Goal: Task Accomplishment & Management: Complete application form

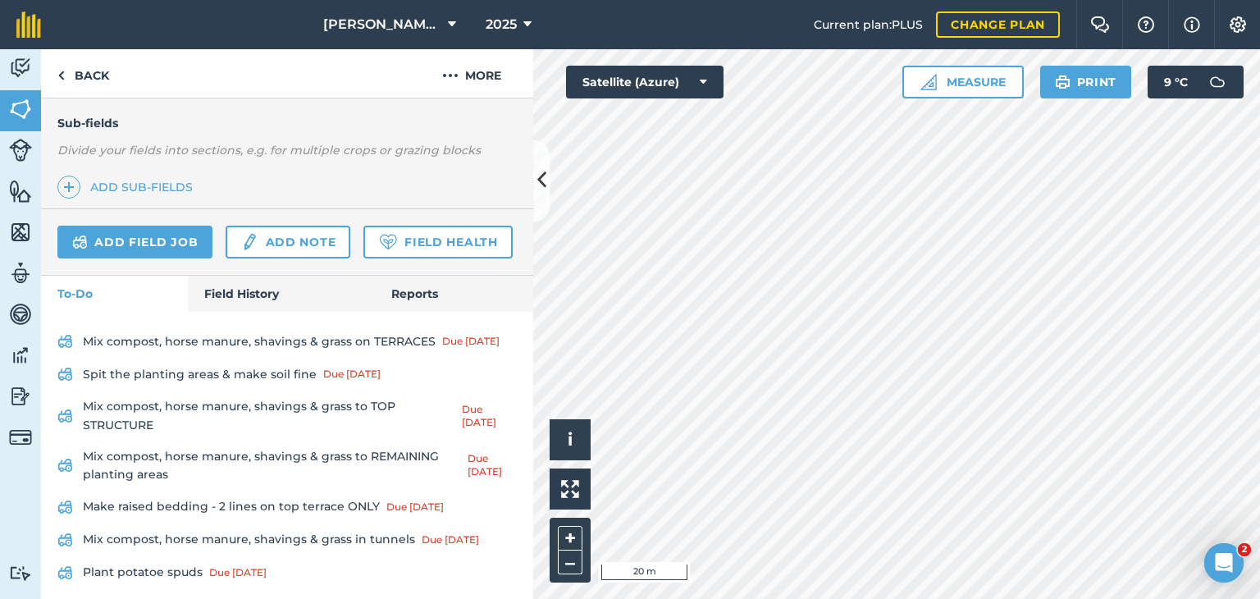
scroll to position [492, 0]
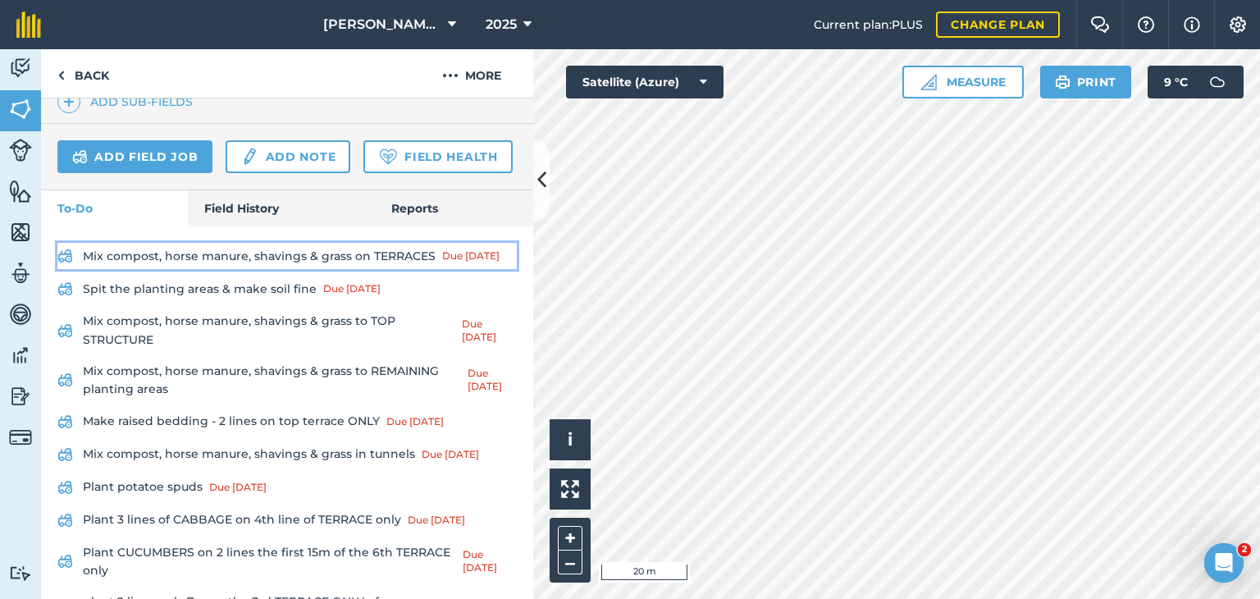
click at [267, 269] on link "Mix compost, horse manure, shavings & grass on TERRACES Due [DATE]" at bounding box center [286, 256] width 459 height 26
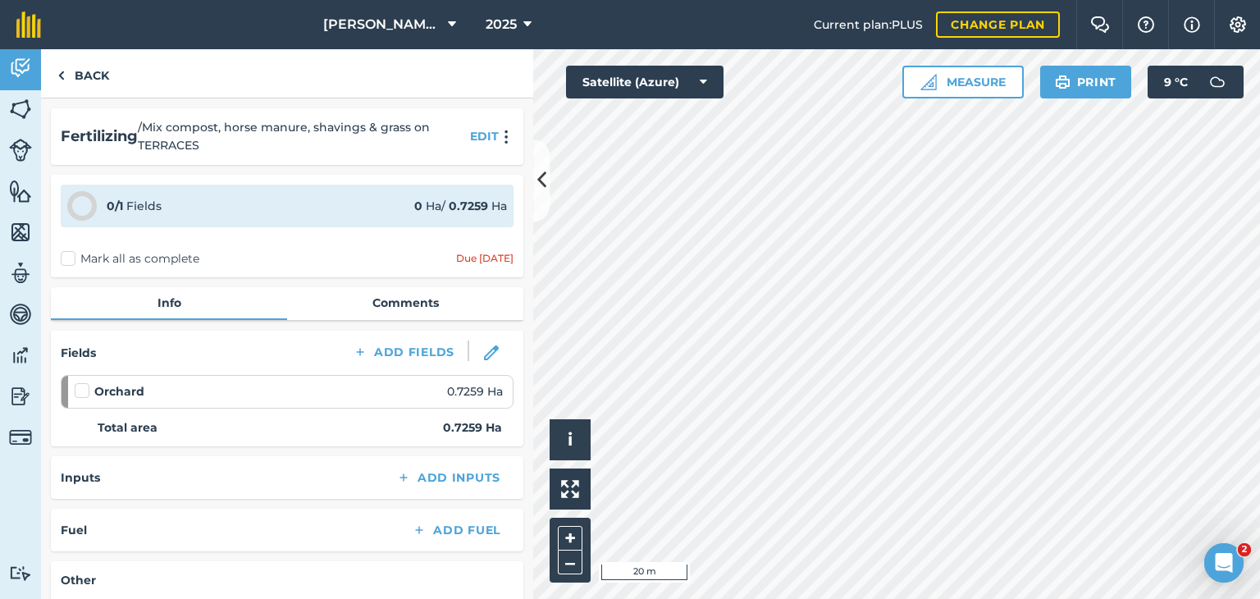
click at [65, 260] on label "Mark all as complete" at bounding box center [130, 258] width 139 height 17
click at [65, 260] on input "Mark all as complete" at bounding box center [66, 255] width 11 height 11
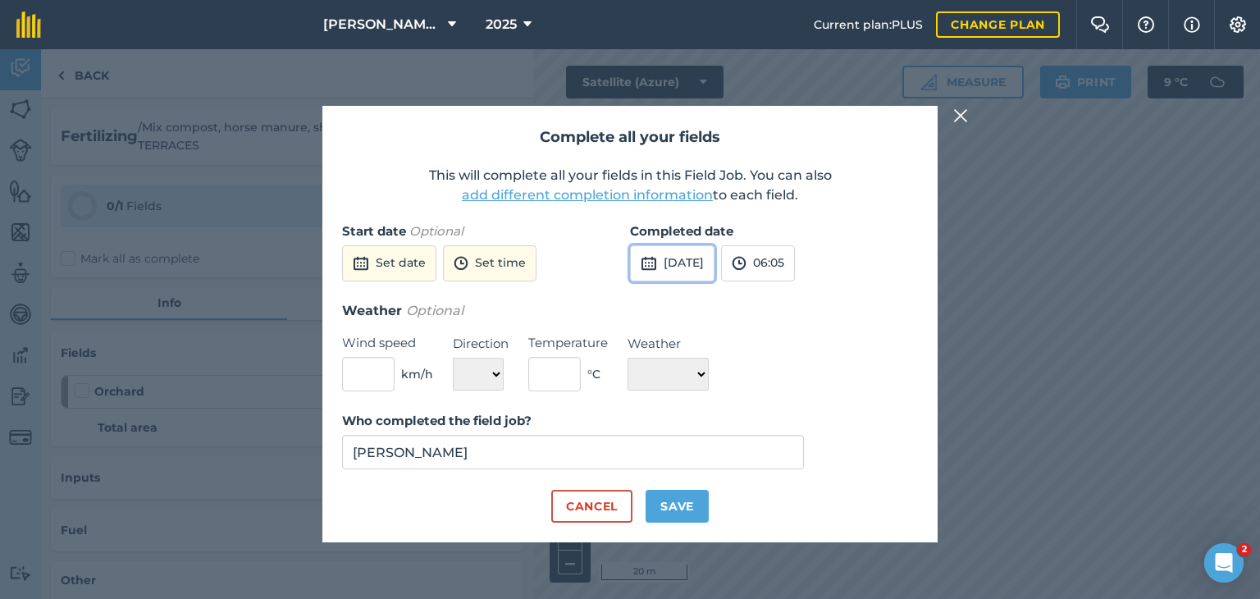
click at [677, 260] on button "4th Sep 2025" at bounding box center [672, 263] width 84 height 36
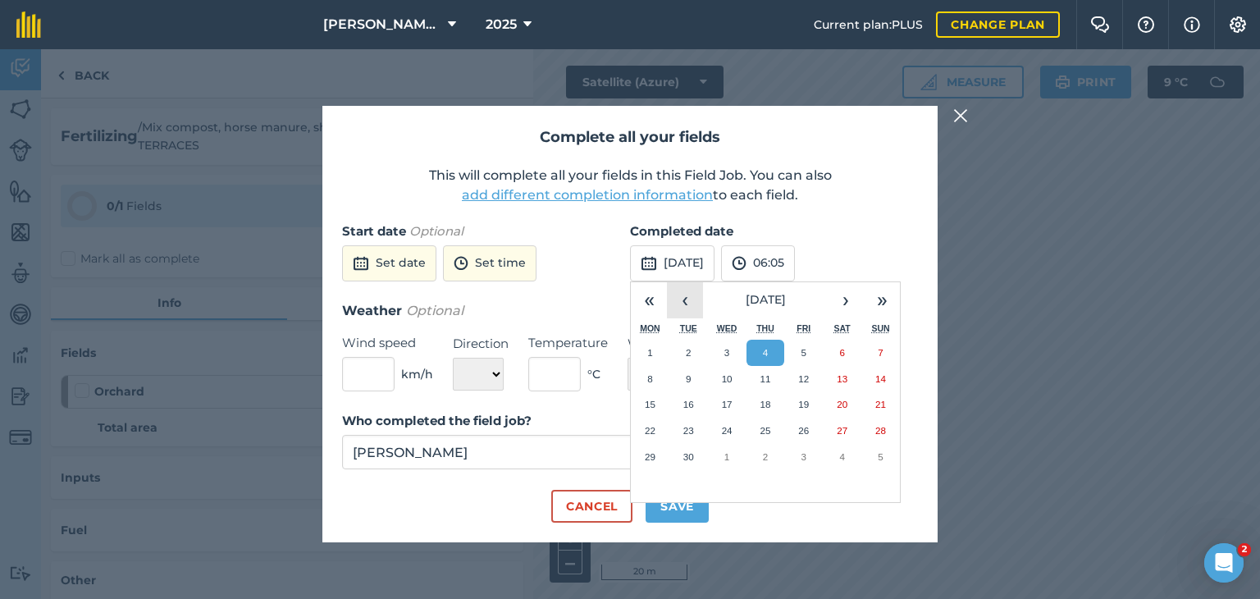
click at [697, 303] on button "‹" at bounding box center [685, 300] width 36 height 36
click at [764, 407] on abbr "14" at bounding box center [764, 404] width 11 height 11
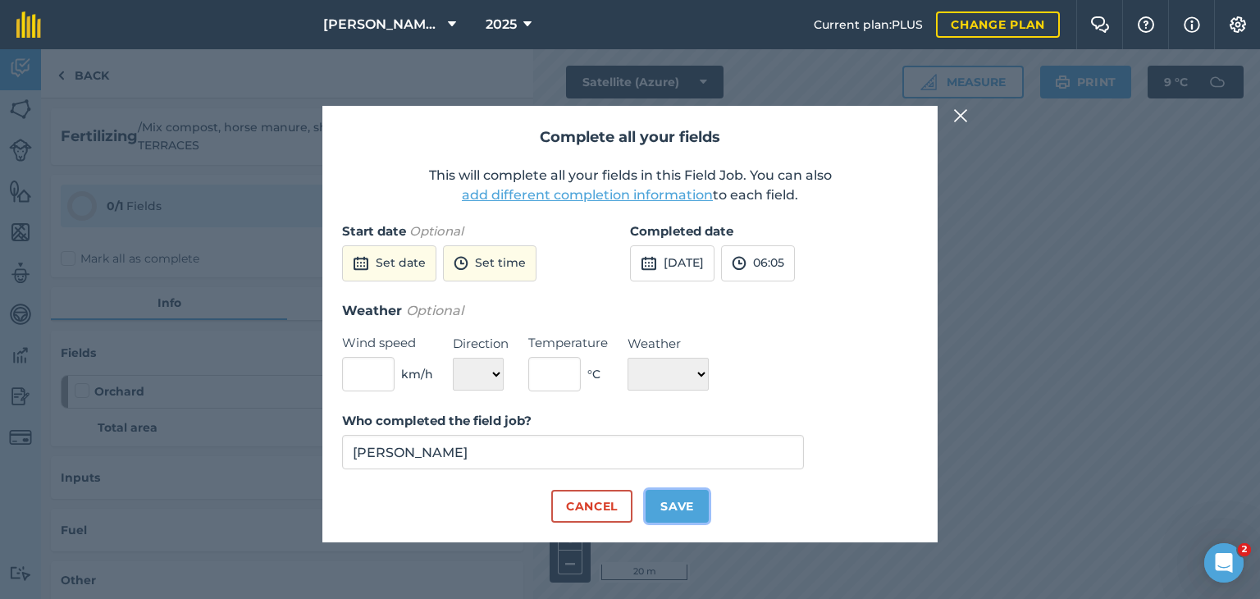
click at [676, 510] on button "Save" at bounding box center [676, 506] width 63 height 33
checkbox input "true"
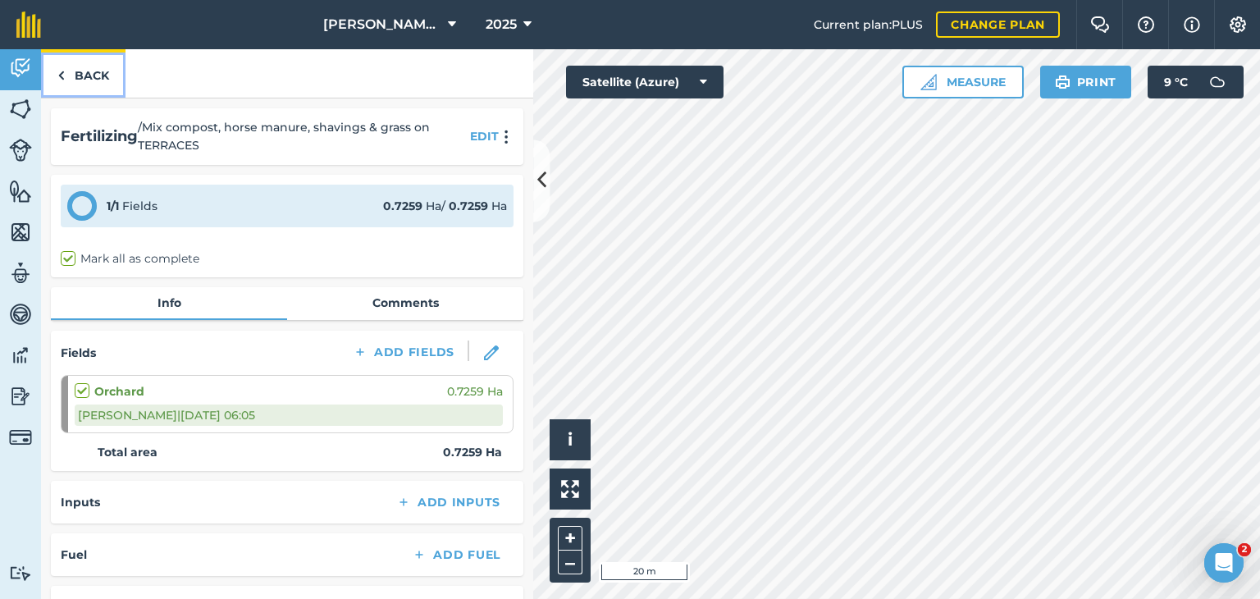
click at [64, 82] on img at bounding box center [60, 76] width 7 height 20
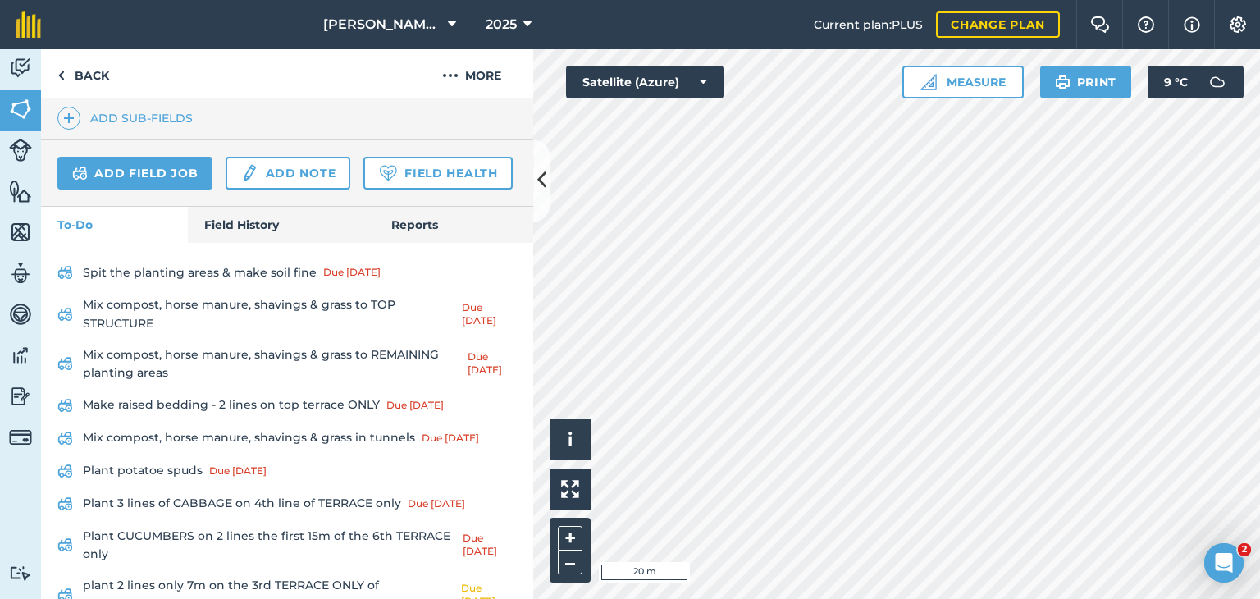
scroll to position [492, 0]
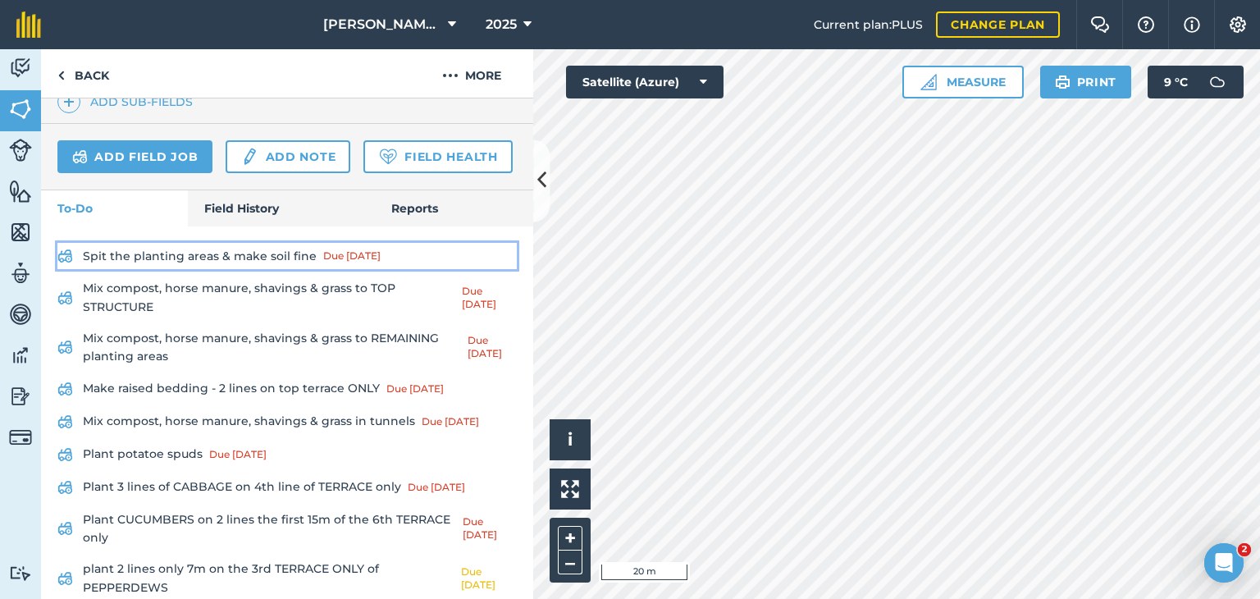
click at [242, 269] on link "Spit the planting areas & make soil fine Due 31 Jul" at bounding box center [286, 256] width 459 height 26
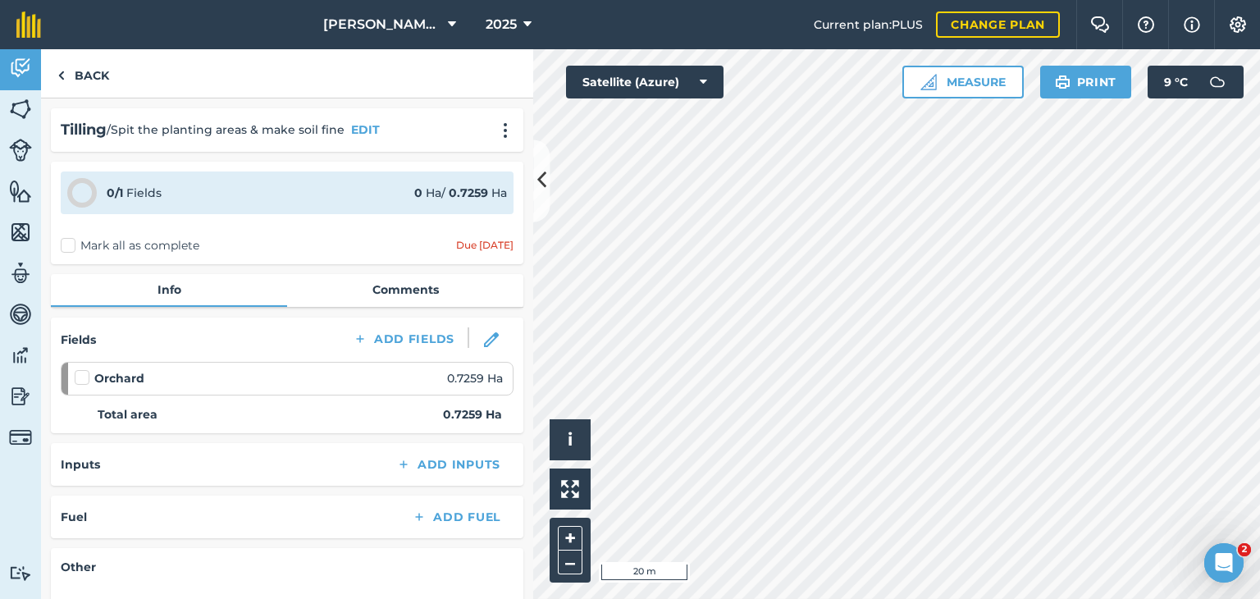
click at [68, 244] on label "Mark all as complete" at bounding box center [130, 245] width 139 height 17
click at [68, 244] on input "Mark all as complete" at bounding box center [66, 242] width 11 height 11
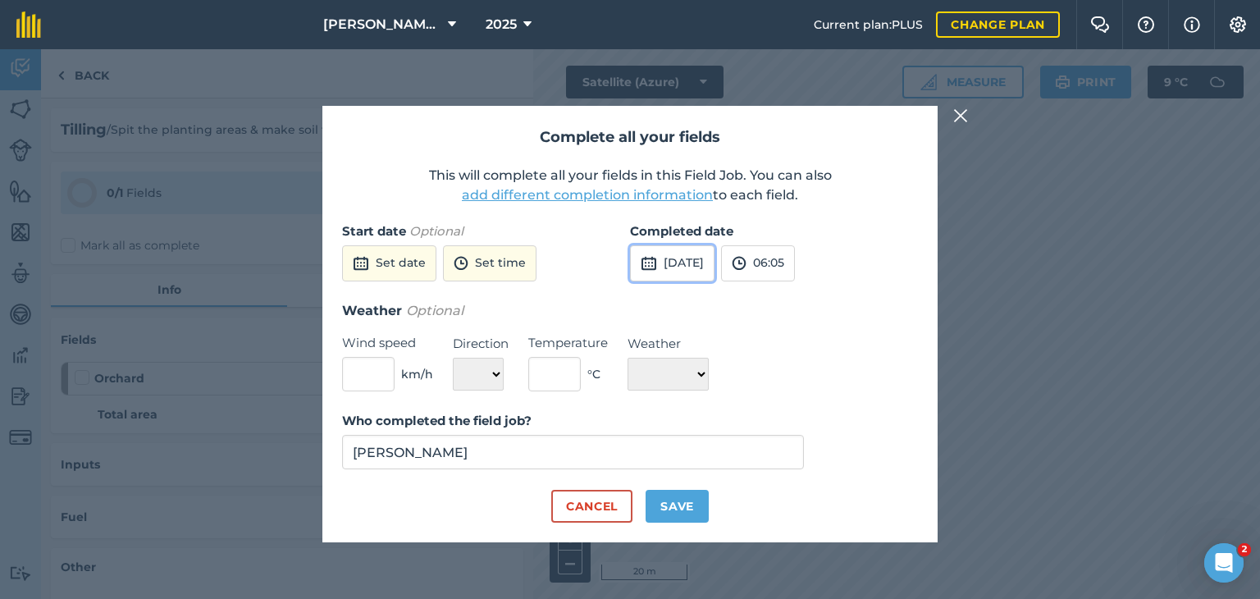
click at [714, 265] on button "4th Sep 2025" at bounding box center [672, 263] width 84 height 36
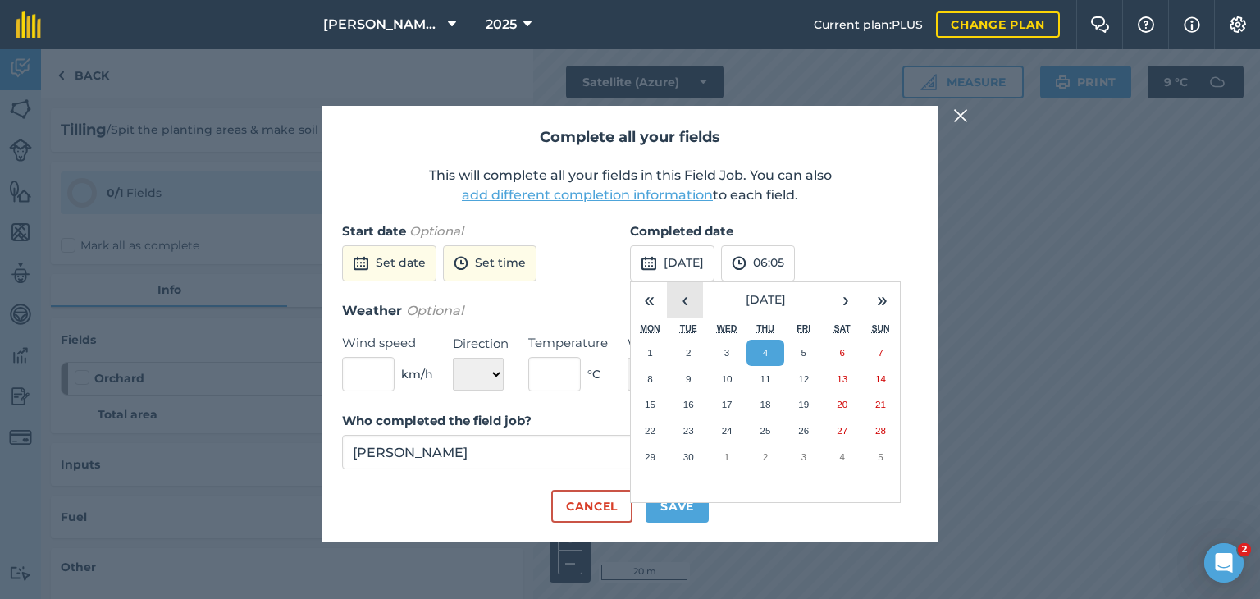
click at [691, 305] on button "‹" at bounding box center [685, 300] width 36 height 36
click at [836, 312] on button "›" at bounding box center [845, 300] width 36 height 36
click at [686, 377] on abbr "5" at bounding box center [688, 378] width 5 height 11
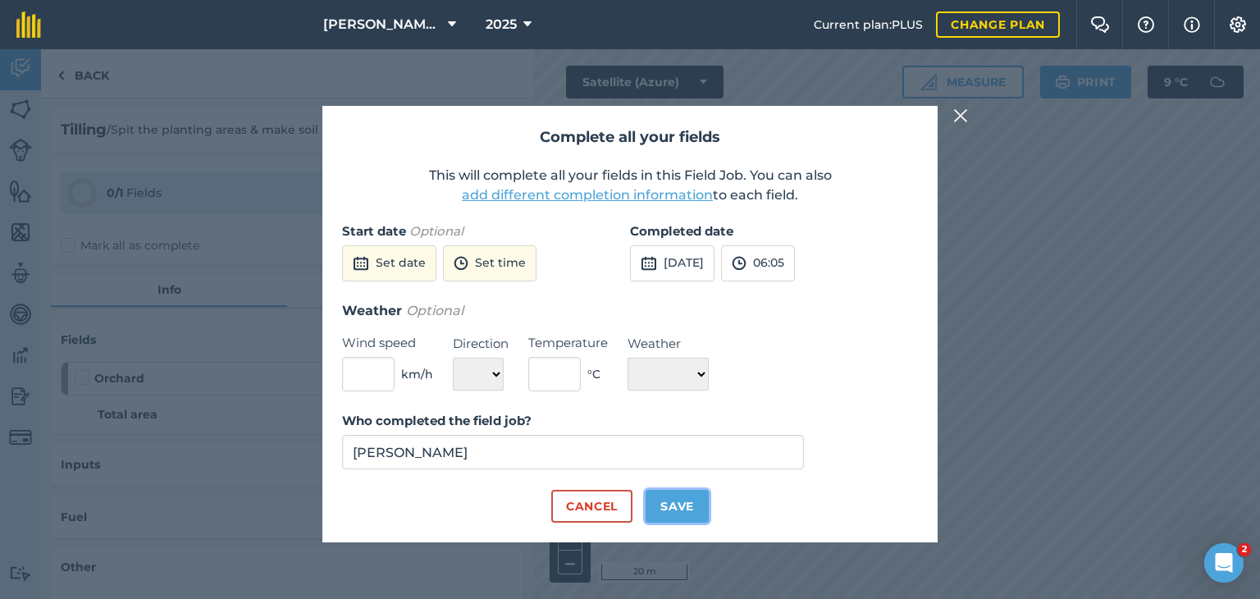
click at [679, 499] on button "Save" at bounding box center [676, 506] width 63 height 33
checkbox input "true"
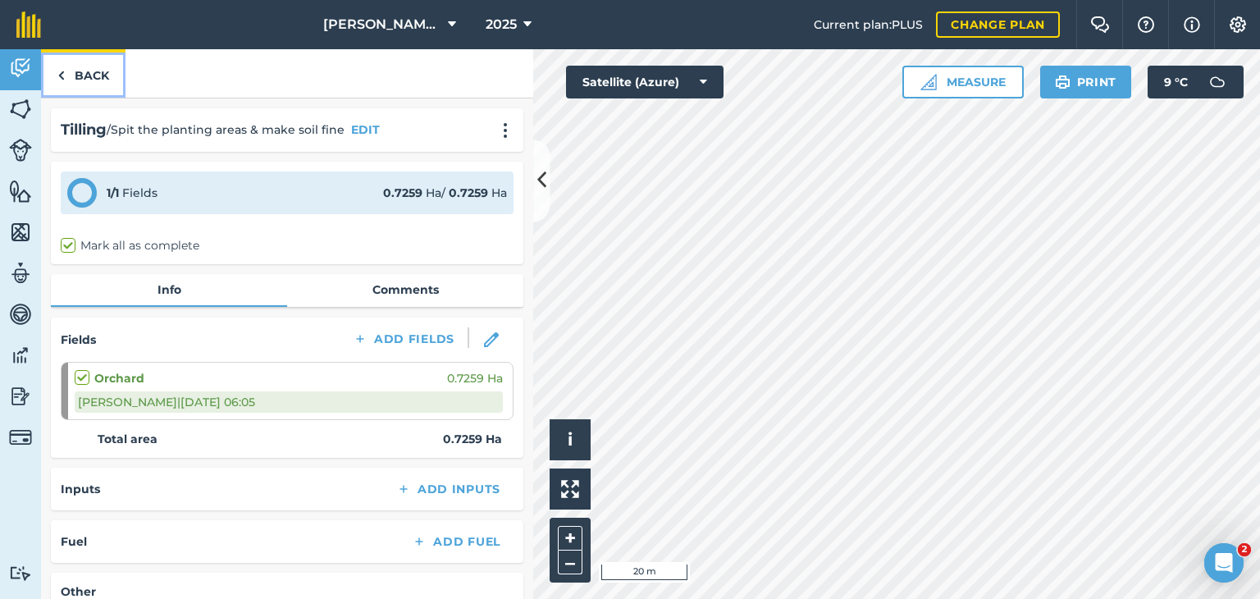
click at [70, 81] on link "Back" at bounding box center [83, 73] width 84 height 48
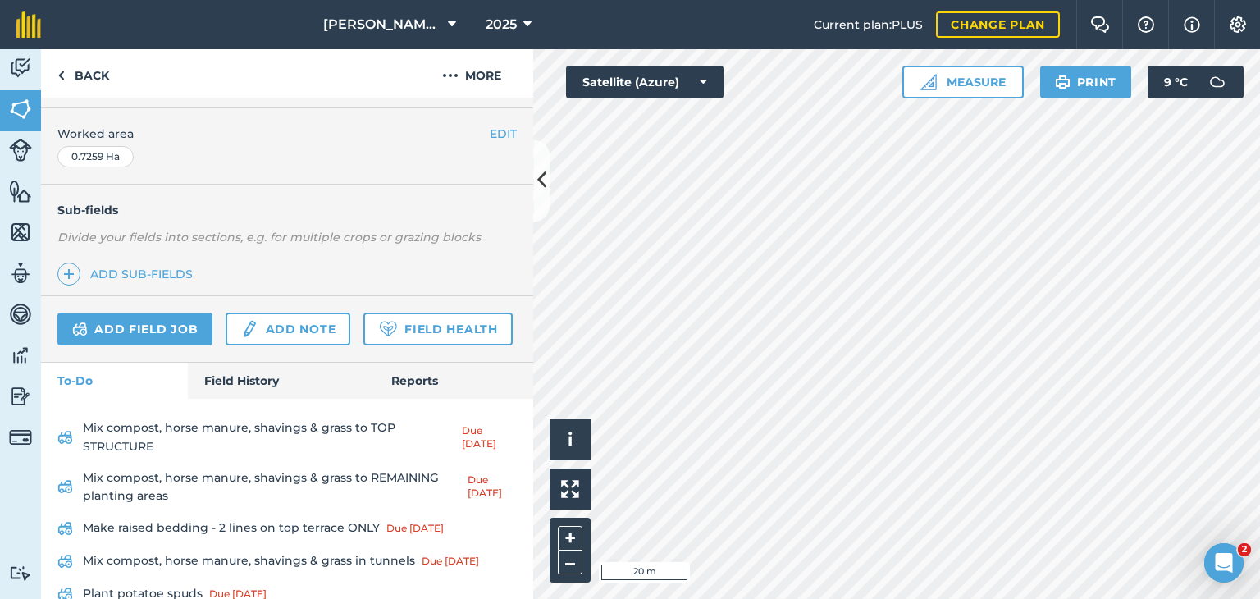
scroll to position [410, 0]
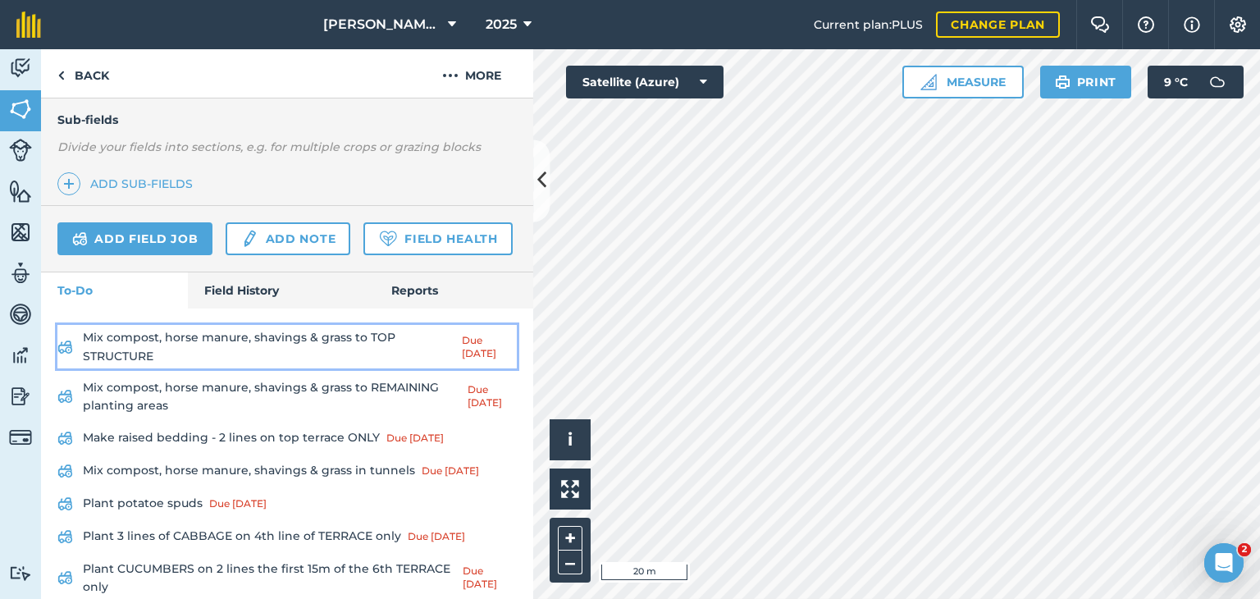
click at [249, 368] on link "Mix compost, horse manure, shavings & grass to TOP STRUCTURE Due 31 Jul" at bounding box center [286, 346] width 459 height 43
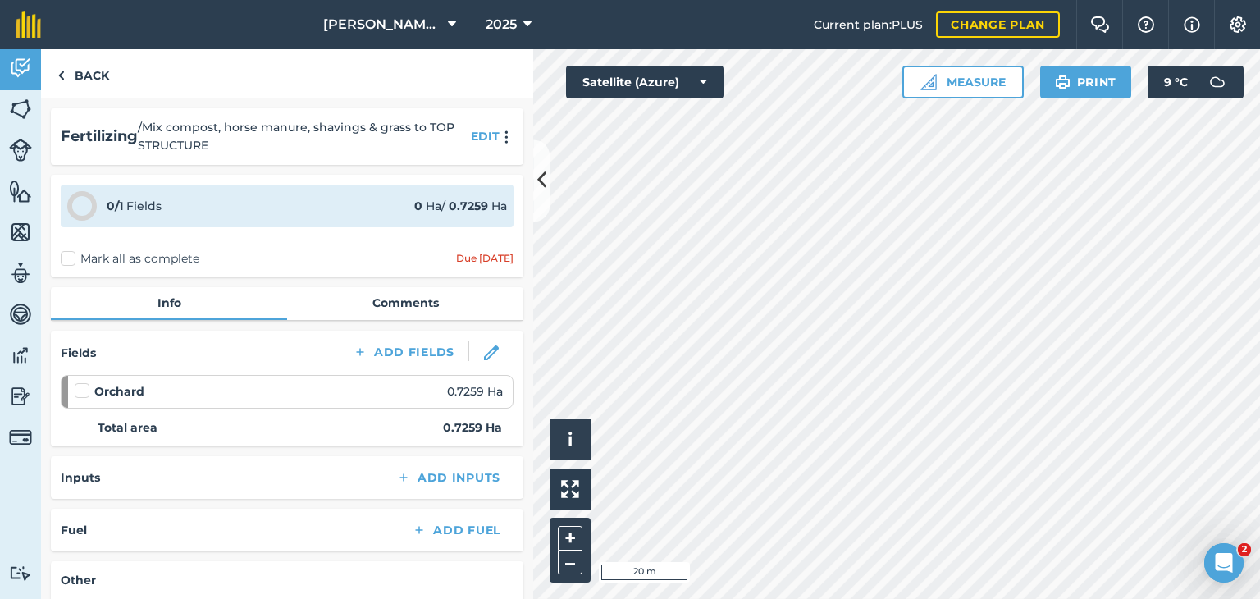
click at [69, 257] on label "Mark all as complete" at bounding box center [130, 258] width 139 height 17
click at [69, 257] on input "Mark all as complete" at bounding box center [66, 255] width 11 height 11
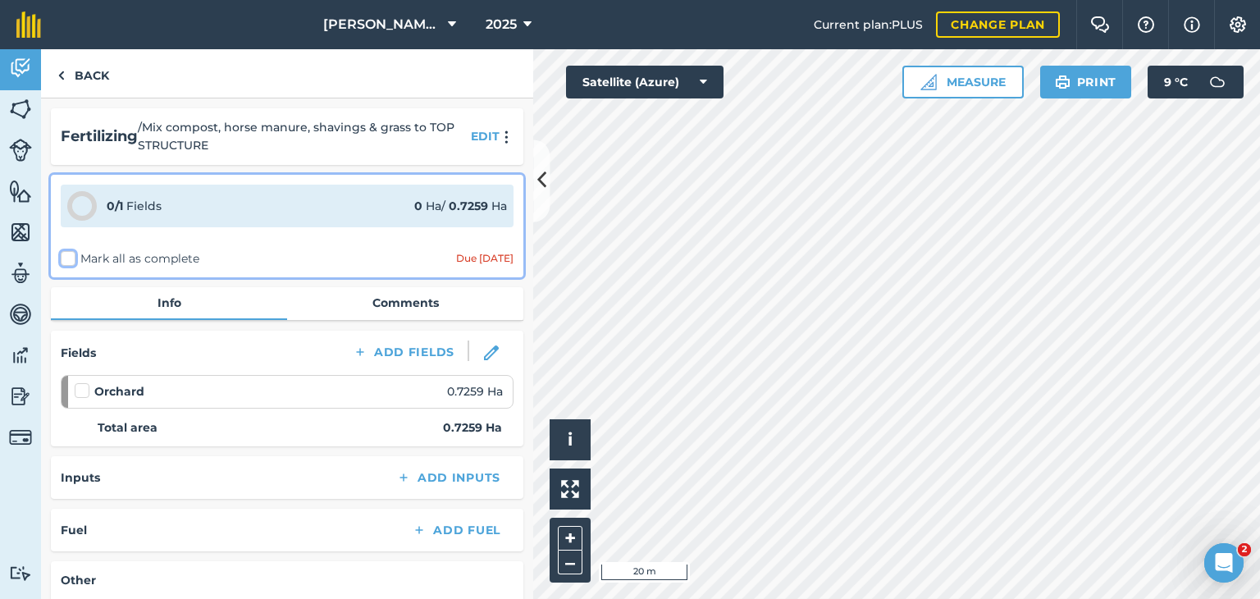
checkbox input "false"
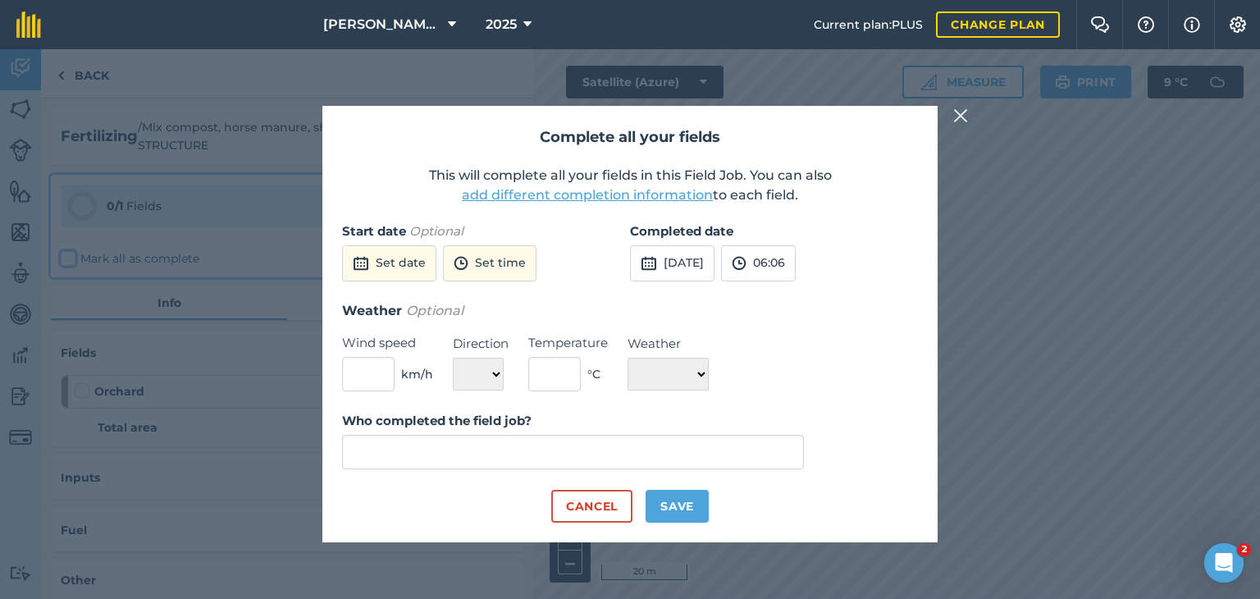
type input "Eddy Oellermann"
click at [704, 273] on button "4th Sep 2025" at bounding box center [672, 263] width 84 height 36
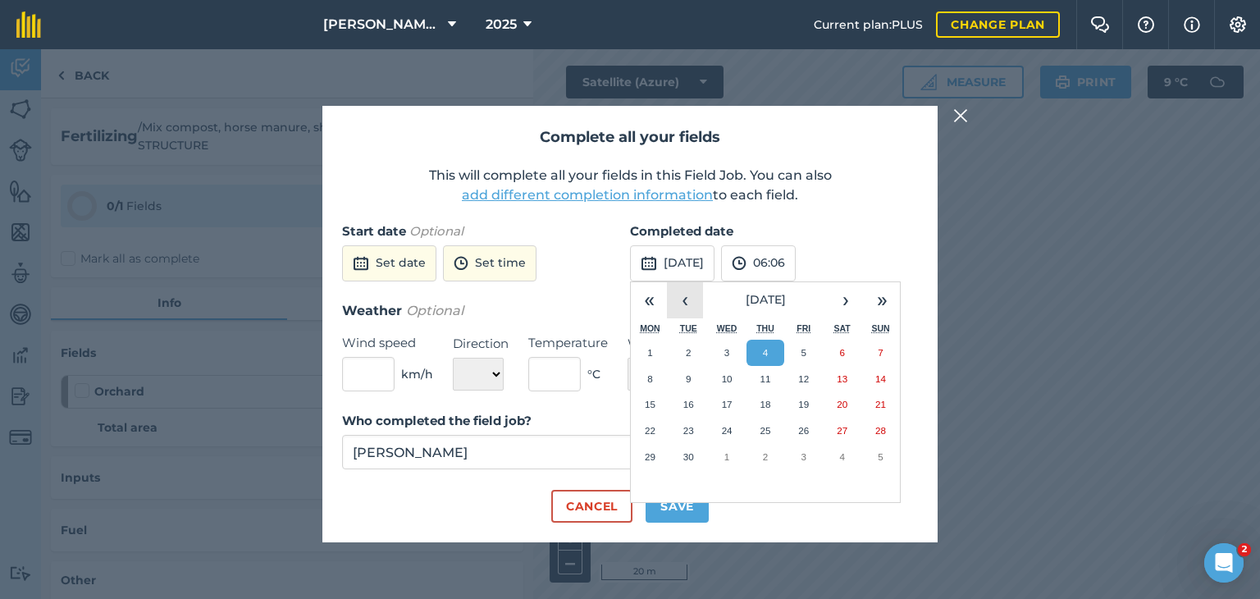
click at [672, 295] on button "‹" at bounding box center [685, 300] width 36 height 36
click at [843, 307] on button "›" at bounding box center [845, 300] width 36 height 36
click at [712, 397] on button "13" at bounding box center [727, 404] width 39 height 26
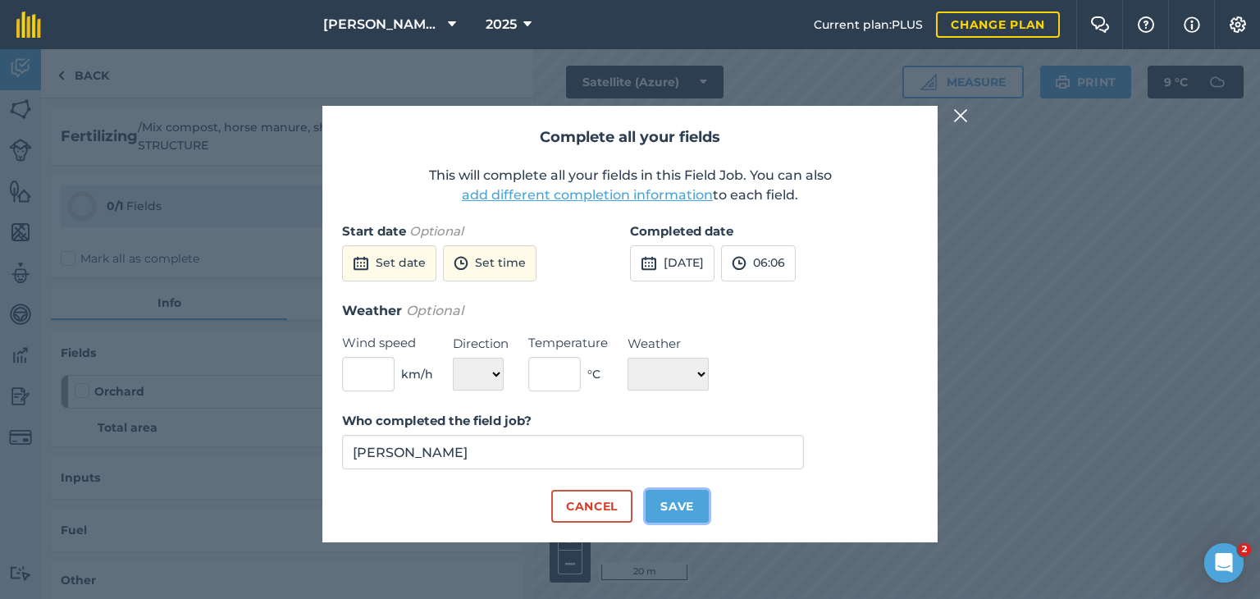
click at [682, 500] on button "Save" at bounding box center [676, 506] width 63 height 33
checkbox input "true"
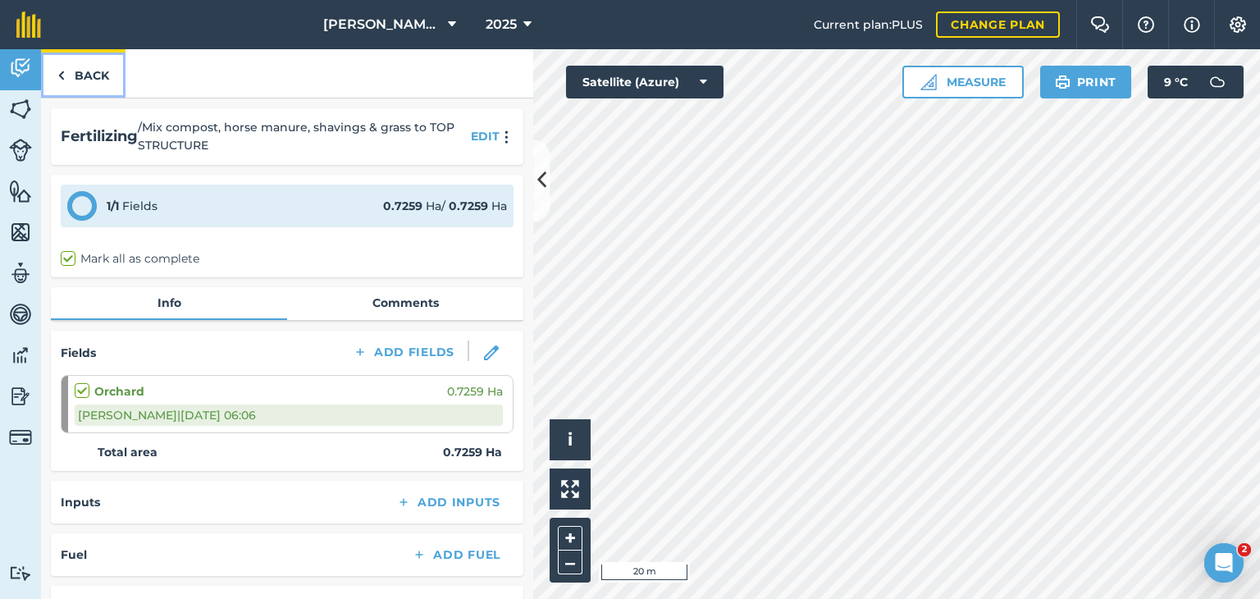
click at [59, 76] on img at bounding box center [60, 76] width 7 height 20
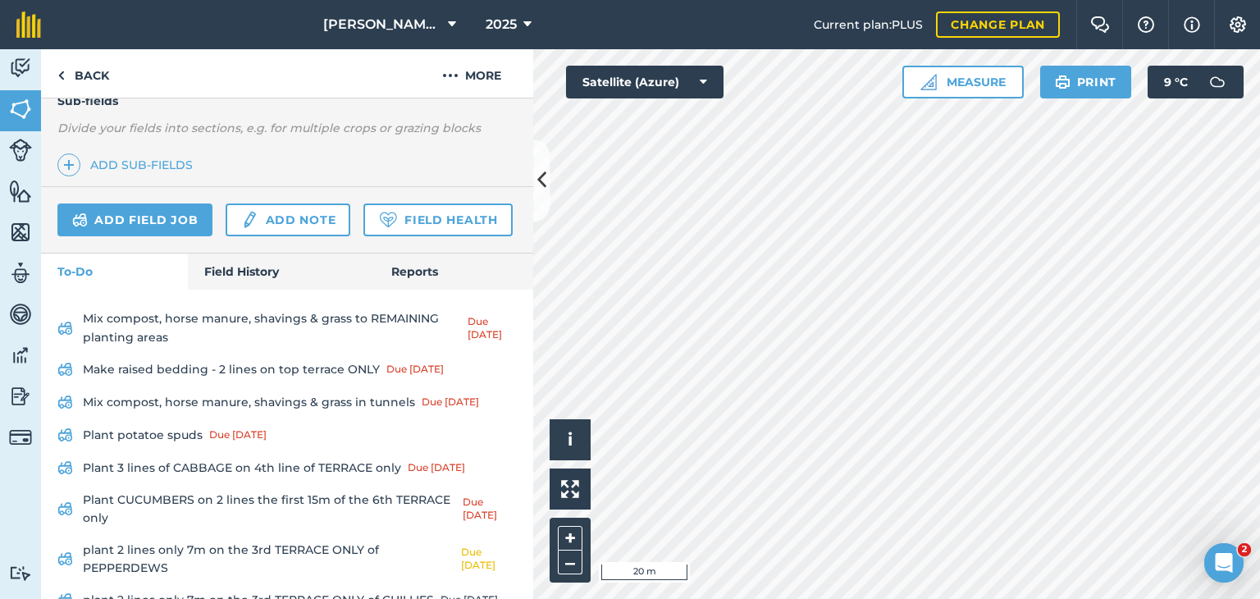
scroll to position [492, 0]
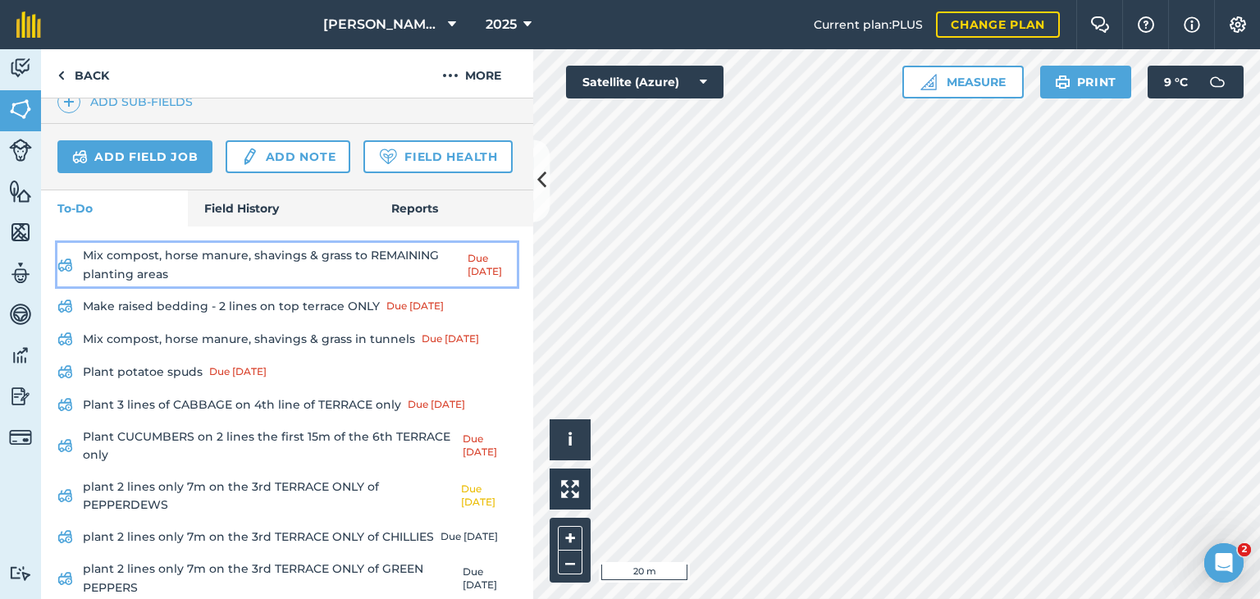
click at [216, 286] on link "Mix compost, horse manure, shavings & grass to REMAINING planting areas Due 8 A…" at bounding box center [286, 264] width 459 height 43
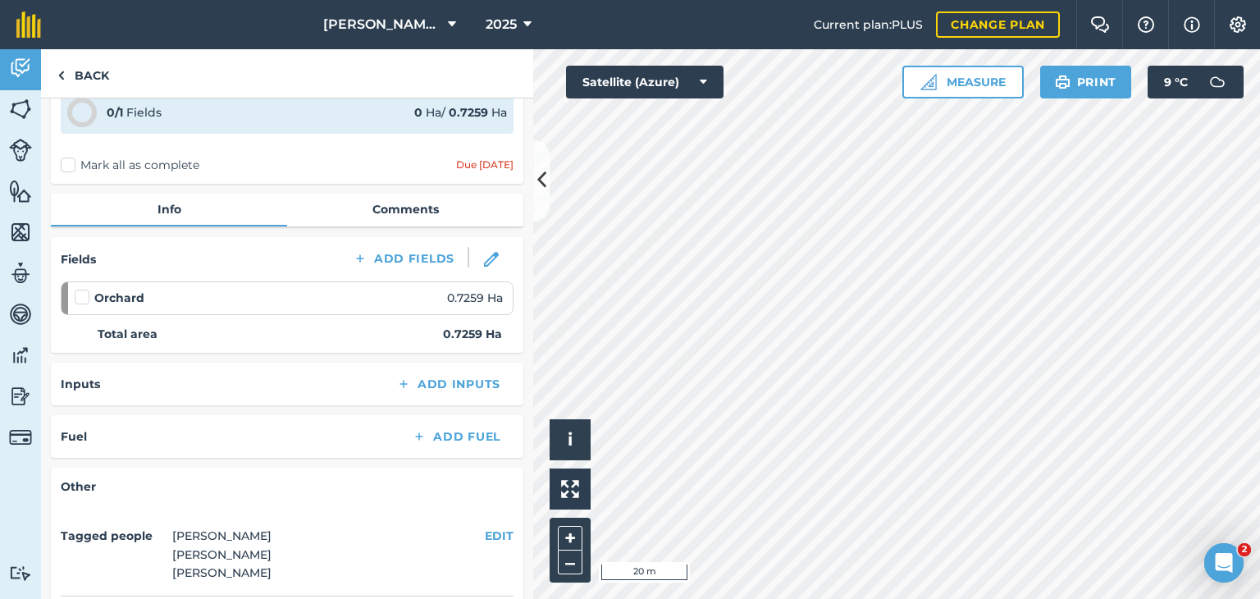
scroll to position [82, 0]
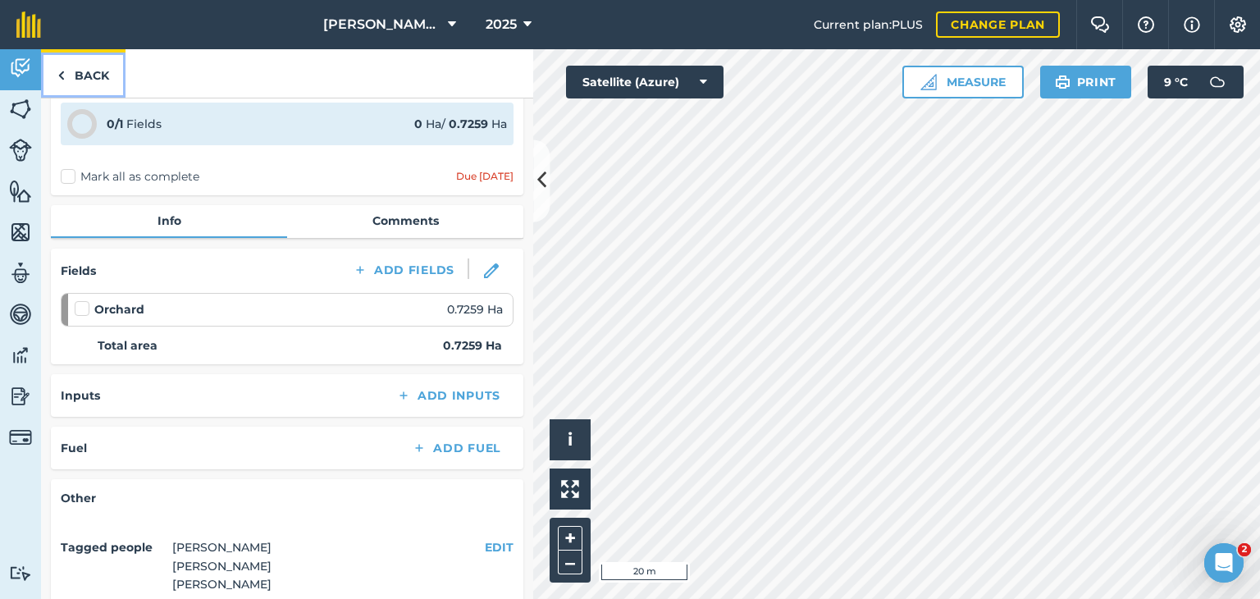
click at [74, 67] on link "Back" at bounding box center [83, 73] width 84 height 48
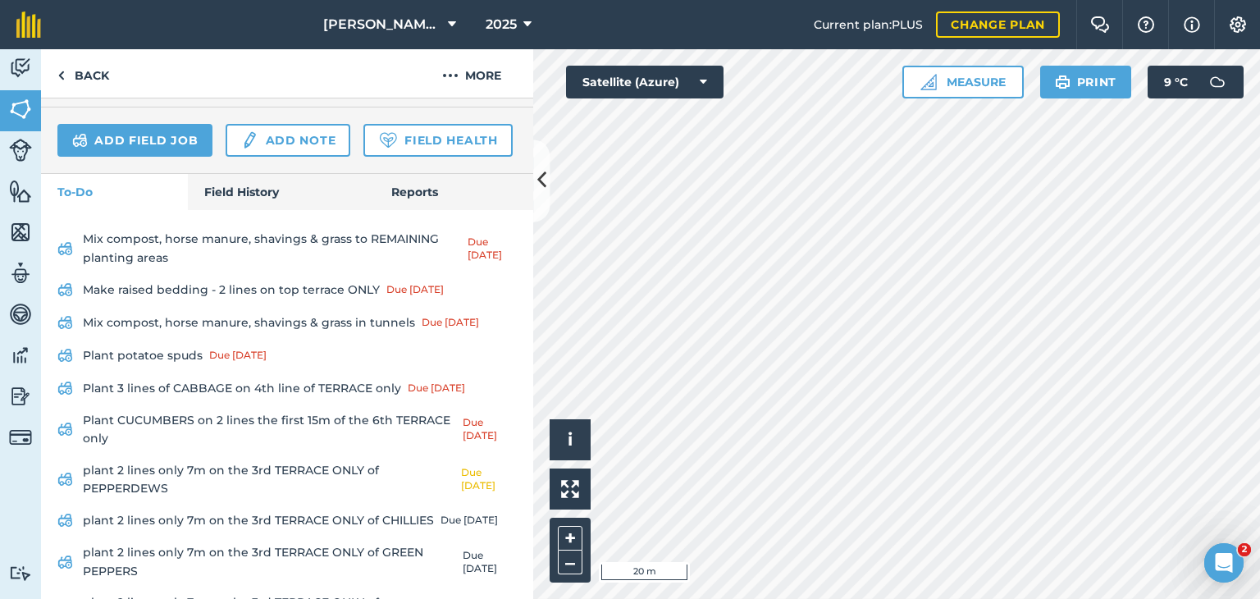
scroll to position [574, 0]
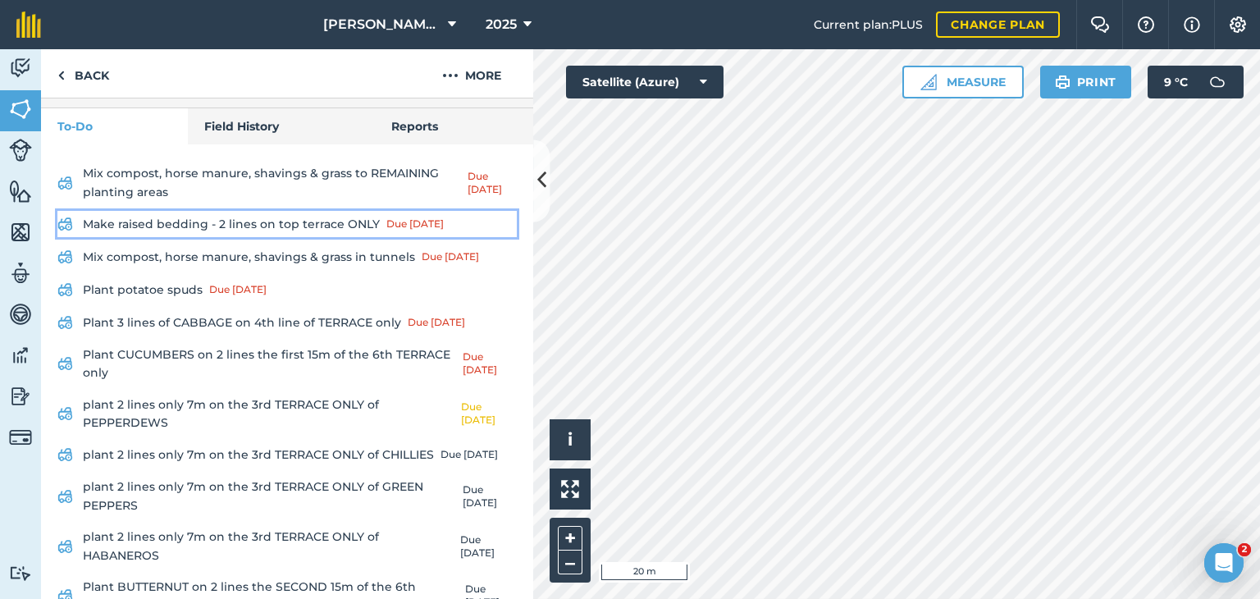
click at [245, 237] on link "Make raised bedding - 2 lines on top terrace ONLY Due 13 Aug" at bounding box center [286, 224] width 459 height 26
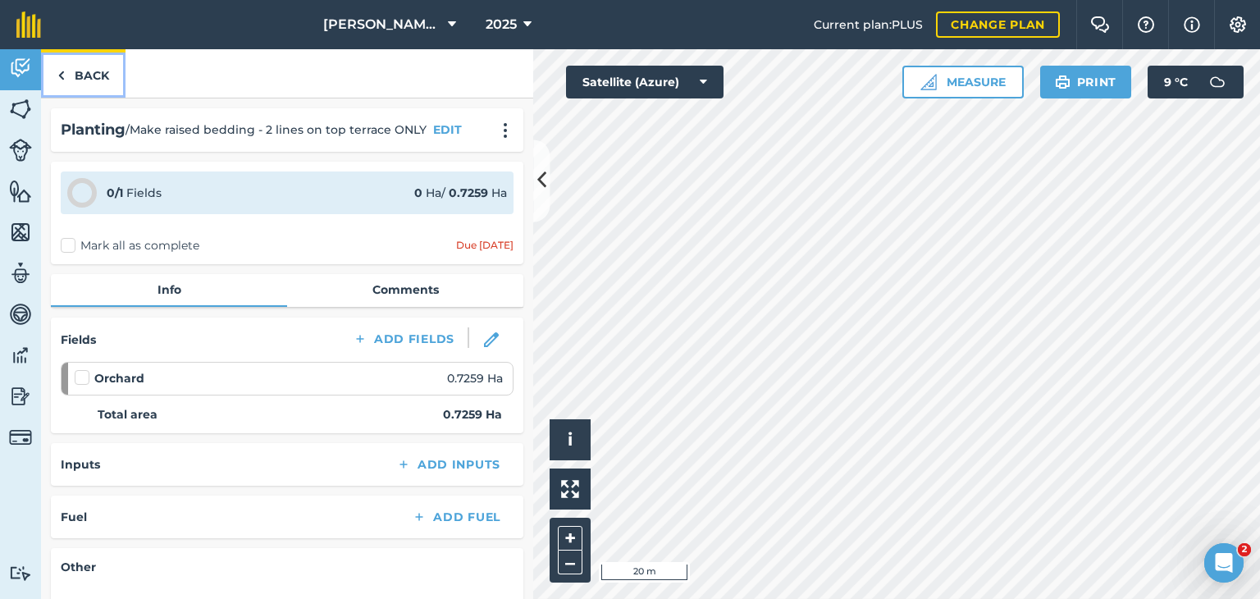
click at [73, 86] on link "Back" at bounding box center [83, 73] width 84 height 48
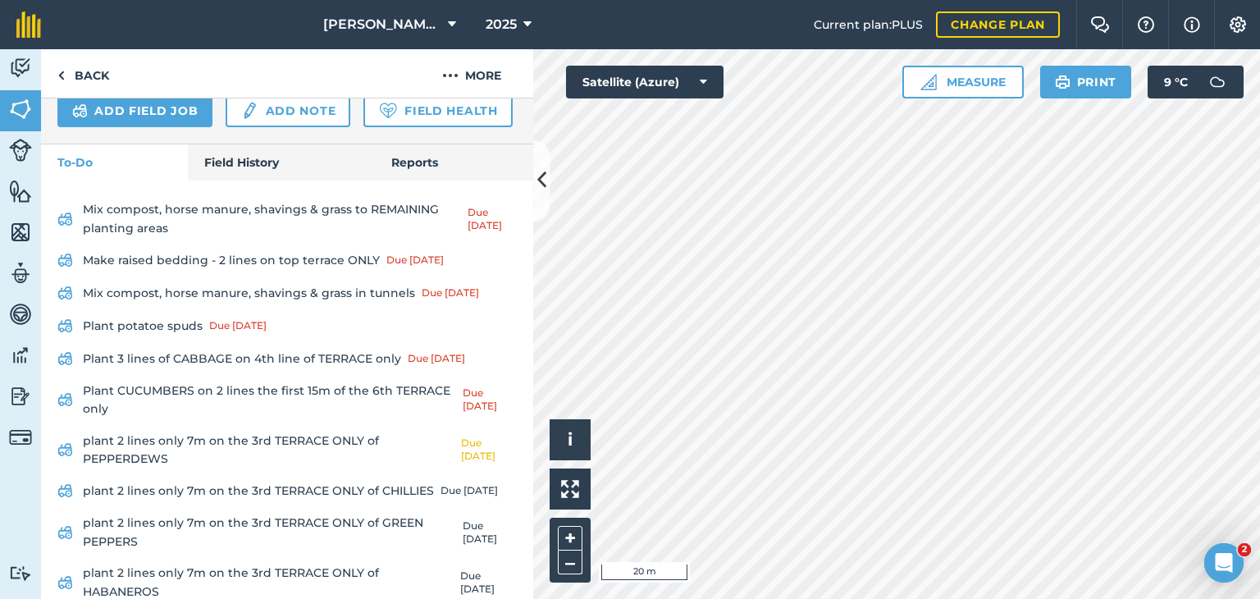
scroll to position [574, 0]
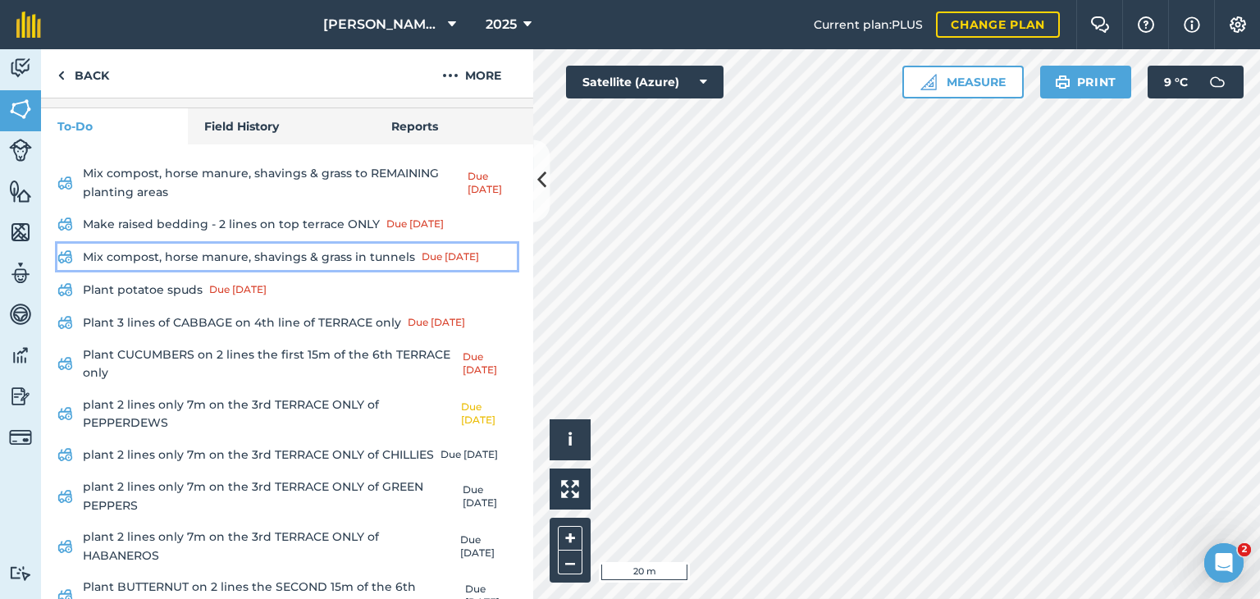
click at [334, 270] on link "Mix compost, horse manure, shavings & grass in tunnels Due 15 Aug" at bounding box center [286, 257] width 459 height 26
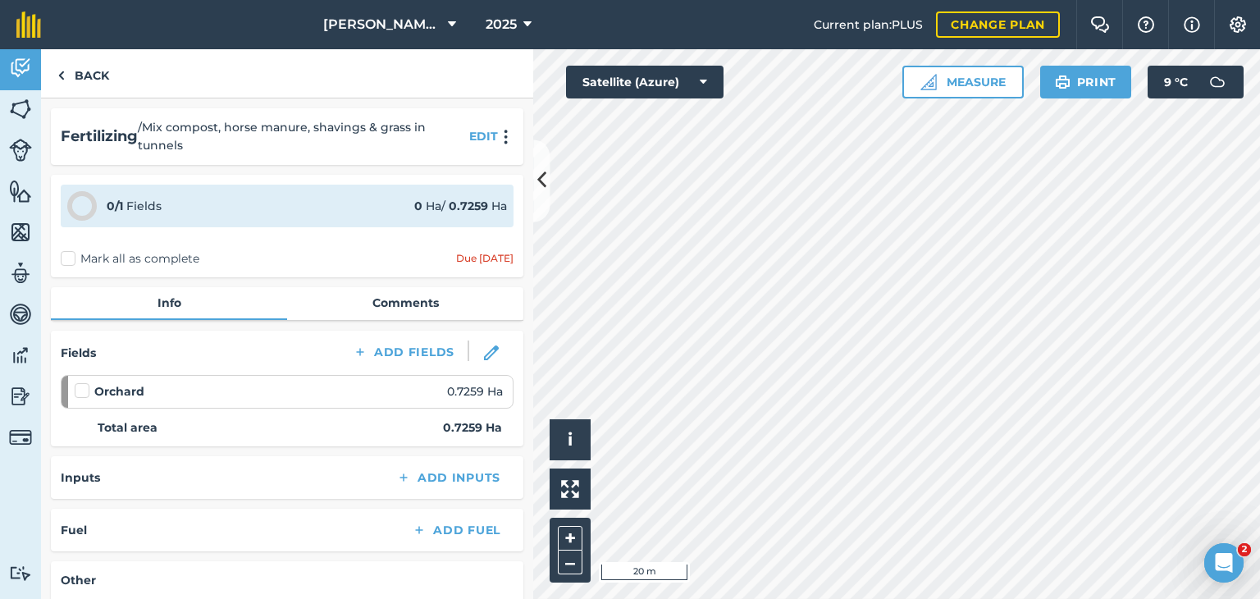
click at [72, 260] on label "Mark all as complete" at bounding box center [130, 258] width 139 height 17
click at [71, 260] on input "Mark all as complete" at bounding box center [66, 255] width 11 height 11
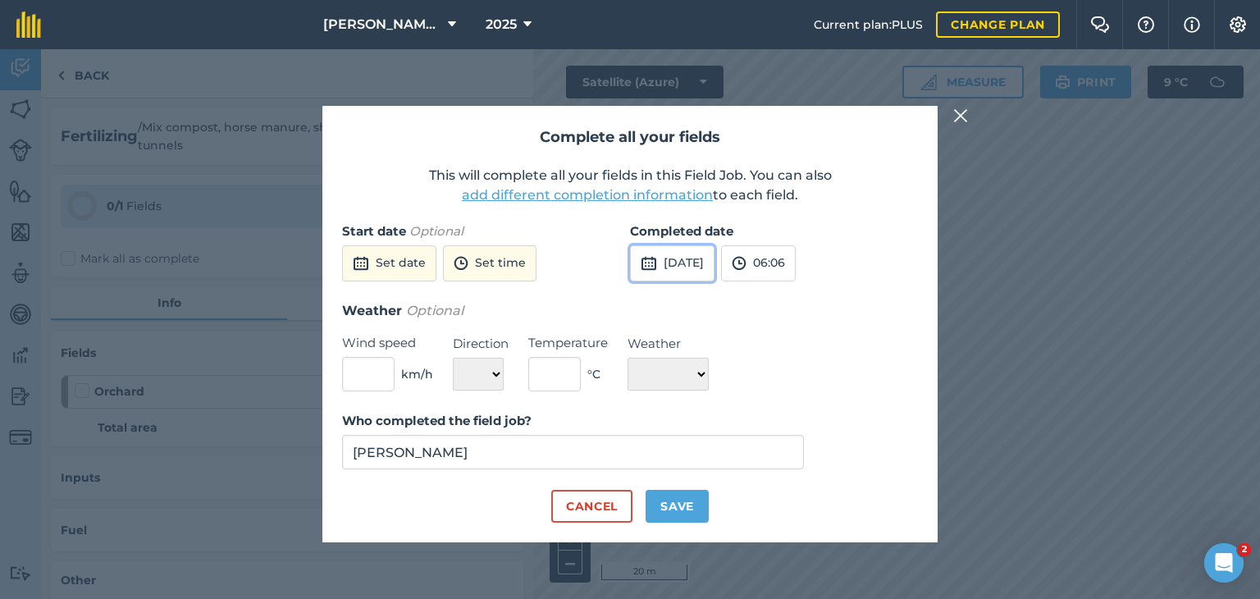
click at [705, 260] on button "4th Sep 2025" at bounding box center [672, 263] width 84 height 36
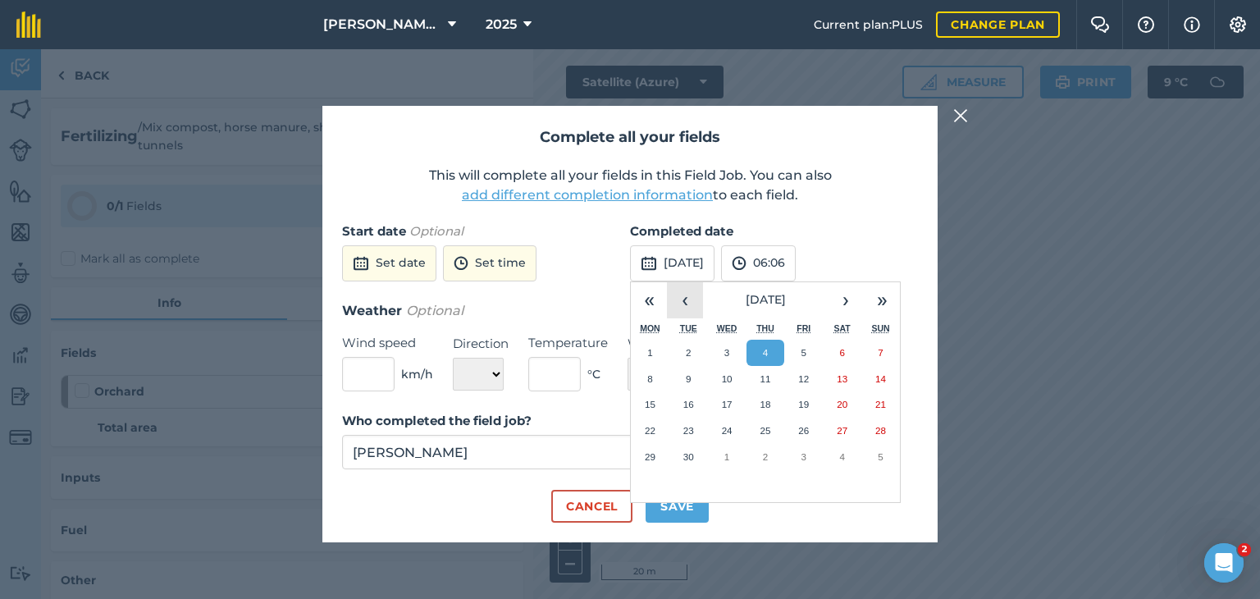
click at [686, 298] on button "‹" at bounding box center [685, 300] width 36 height 36
click at [835, 298] on button "›" at bounding box center [845, 300] width 36 height 36
click at [656, 434] on button "18" at bounding box center [650, 430] width 39 height 26
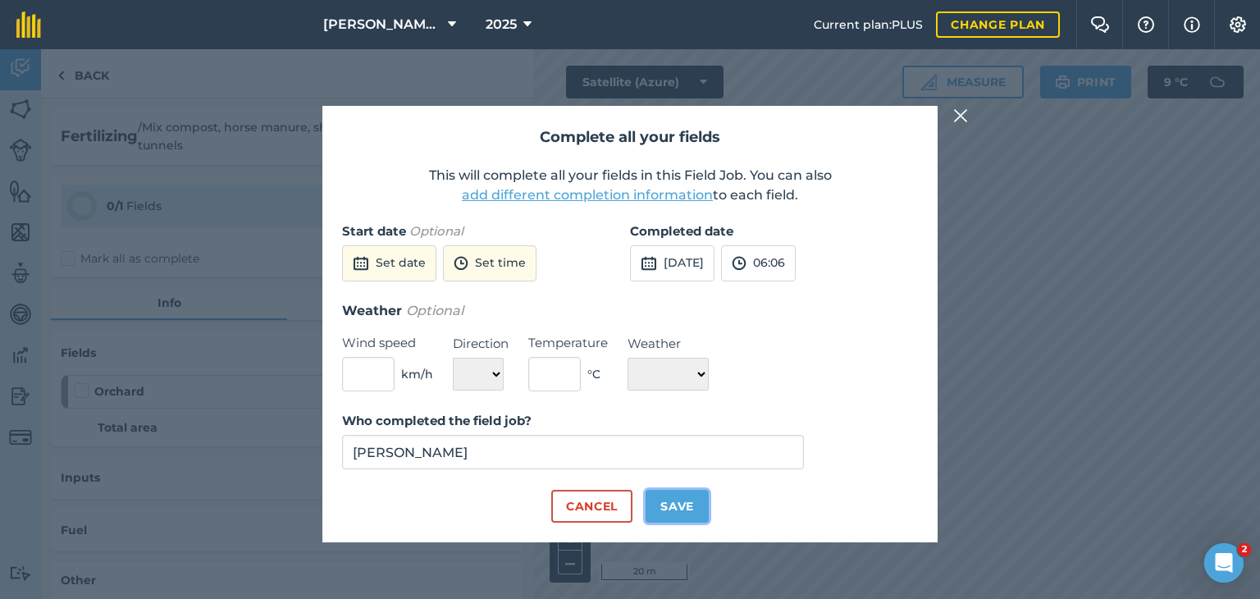
click at [676, 496] on button "Save" at bounding box center [676, 506] width 63 height 33
checkbox input "true"
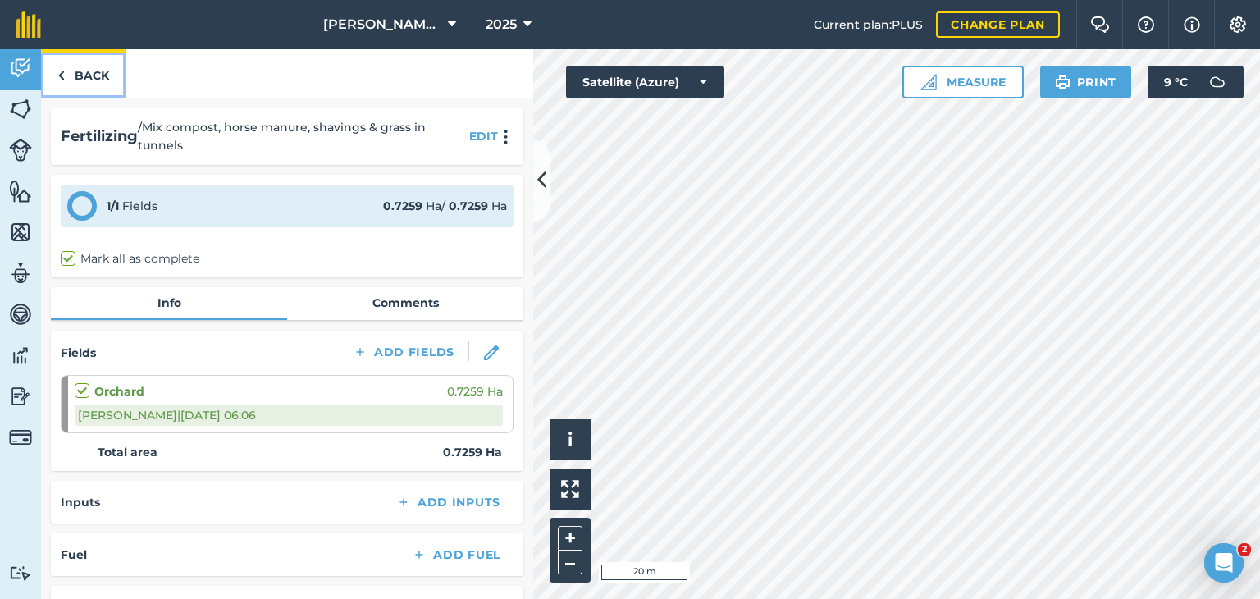
click at [77, 67] on link "Back" at bounding box center [83, 73] width 84 height 48
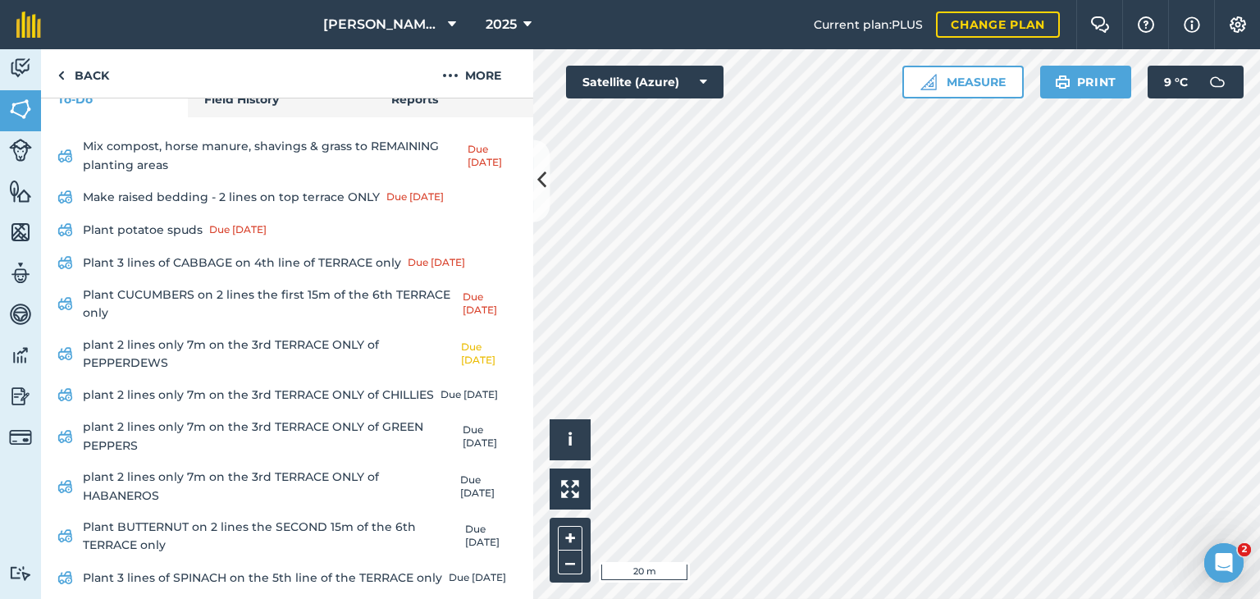
scroll to position [656, 0]
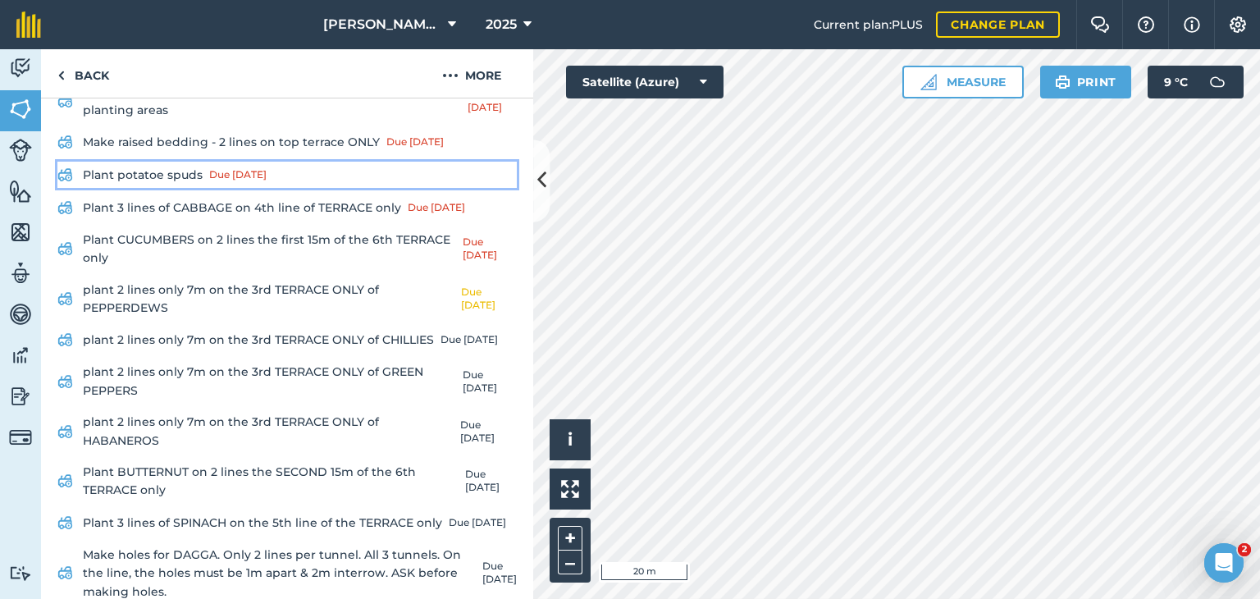
click at [174, 188] on link "Plant potatoe spuds Due 15 Aug" at bounding box center [286, 175] width 459 height 26
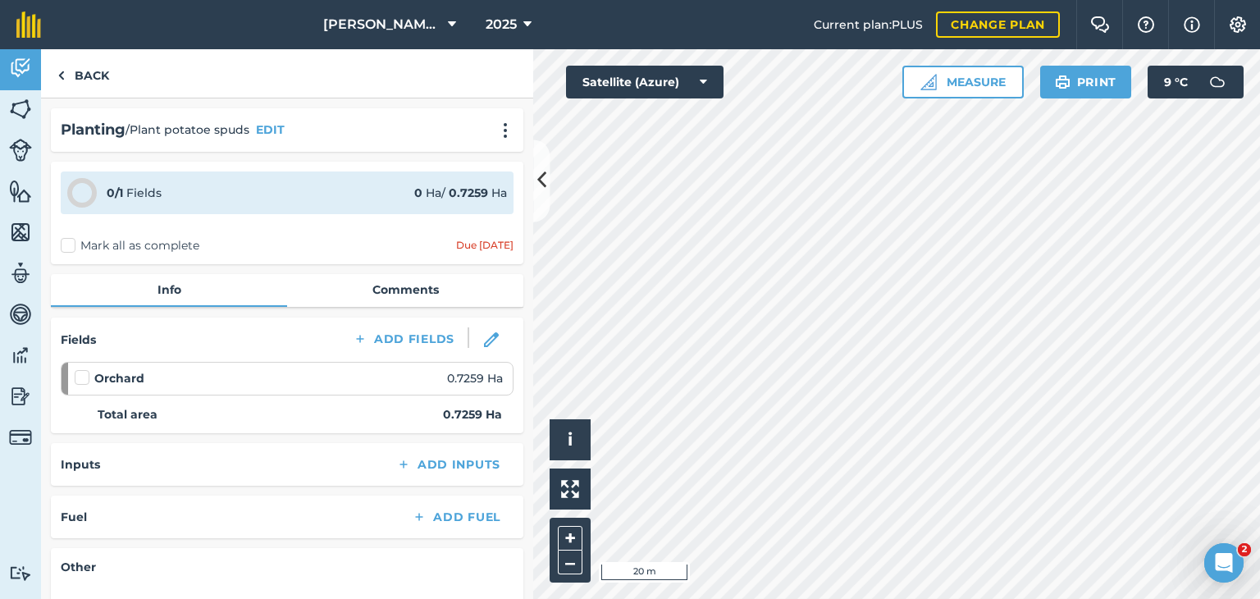
click at [70, 246] on label "Mark all as complete" at bounding box center [130, 245] width 139 height 17
click at [70, 246] on input "Mark all as complete" at bounding box center [66, 242] width 11 height 11
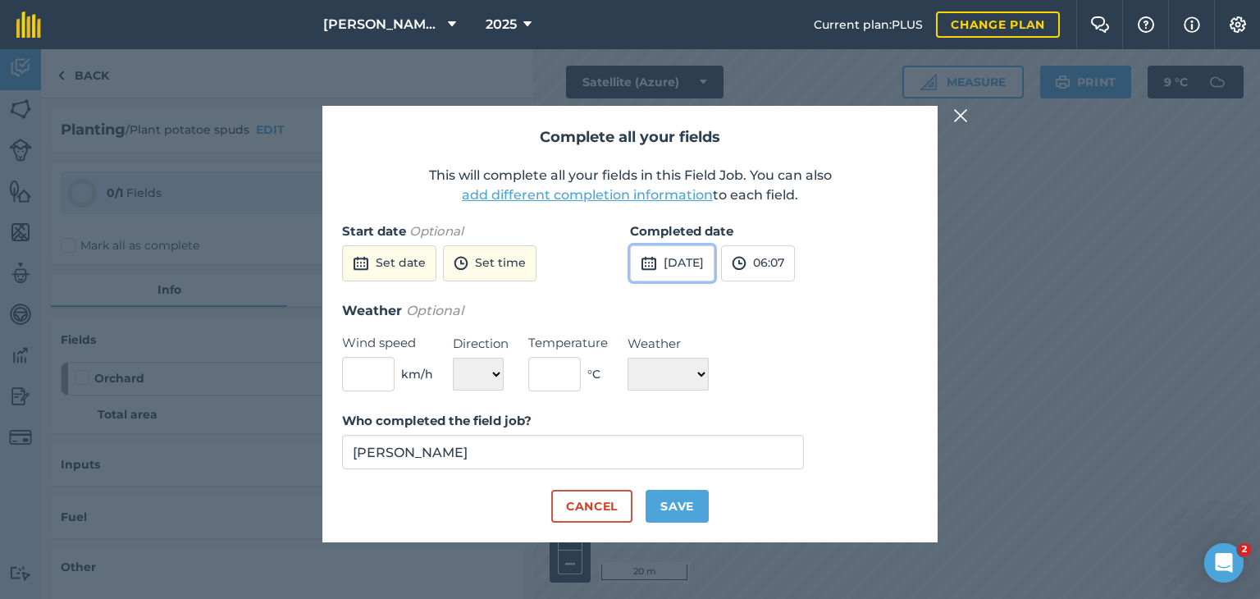
click at [684, 271] on button "4th Sep 2025" at bounding box center [672, 263] width 84 height 36
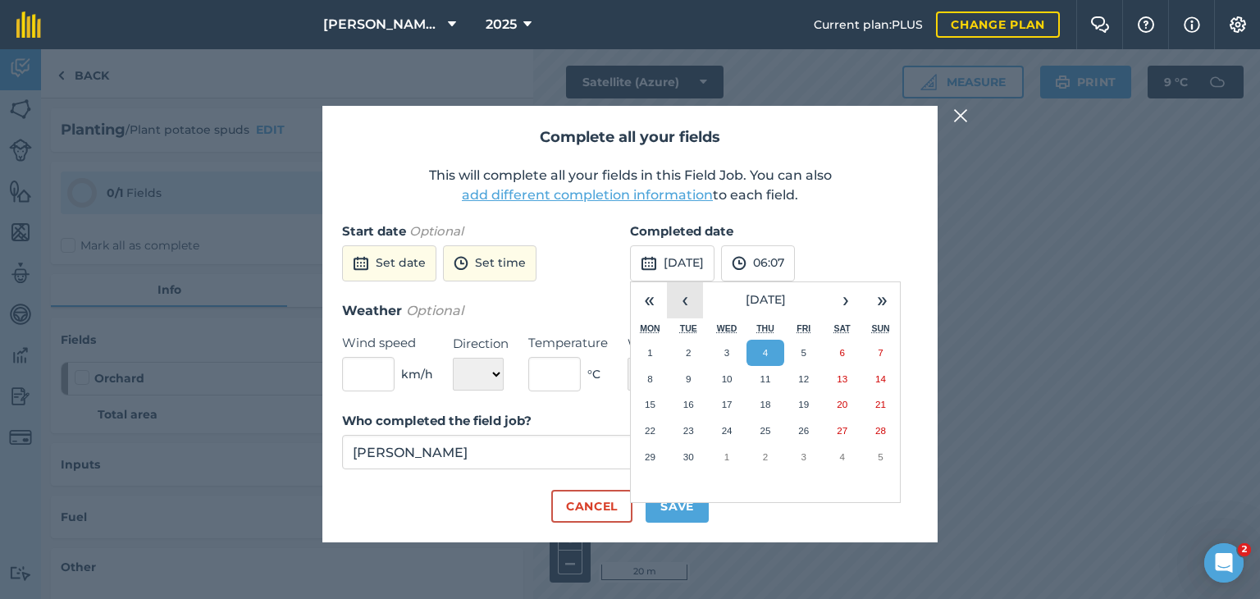
click at [673, 289] on button "‹" at bounding box center [685, 300] width 36 height 36
click at [798, 403] on abbr "15" at bounding box center [803, 404] width 11 height 11
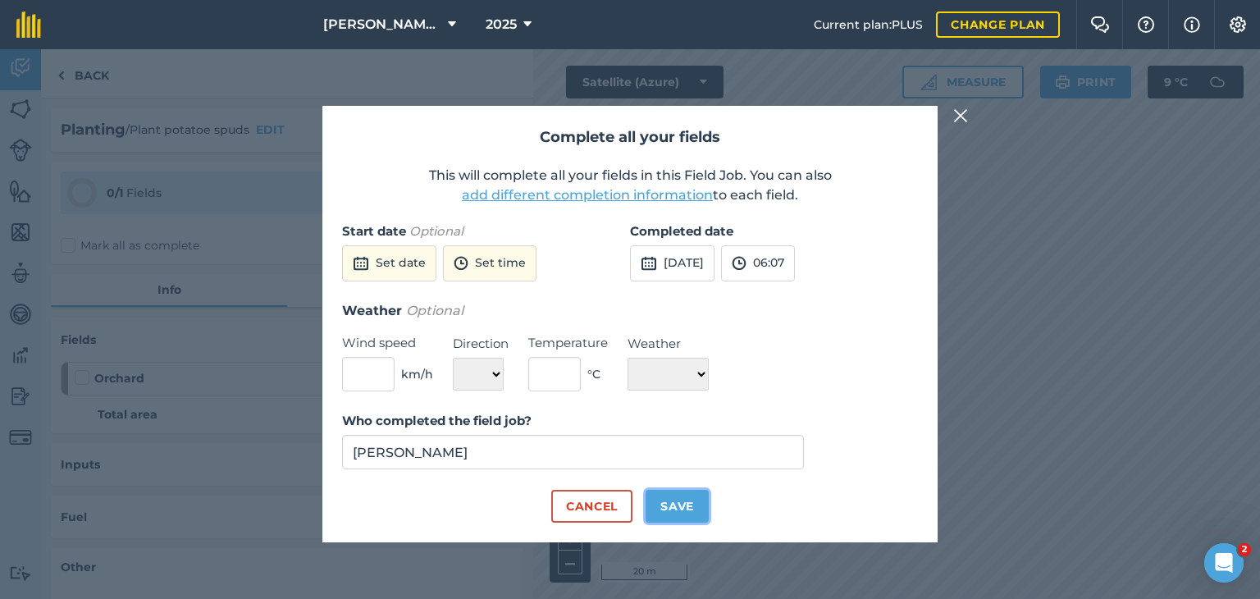
click at [677, 512] on button "Save" at bounding box center [676, 506] width 63 height 33
checkbox input "true"
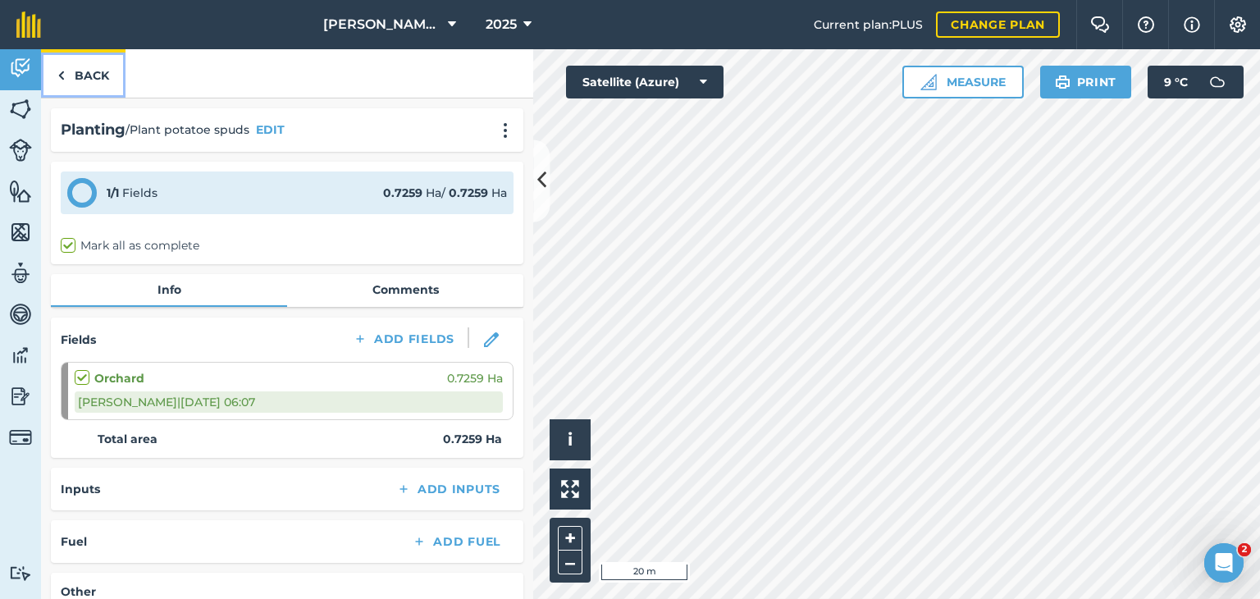
click at [62, 83] on img at bounding box center [60, 76] width 7 height 20
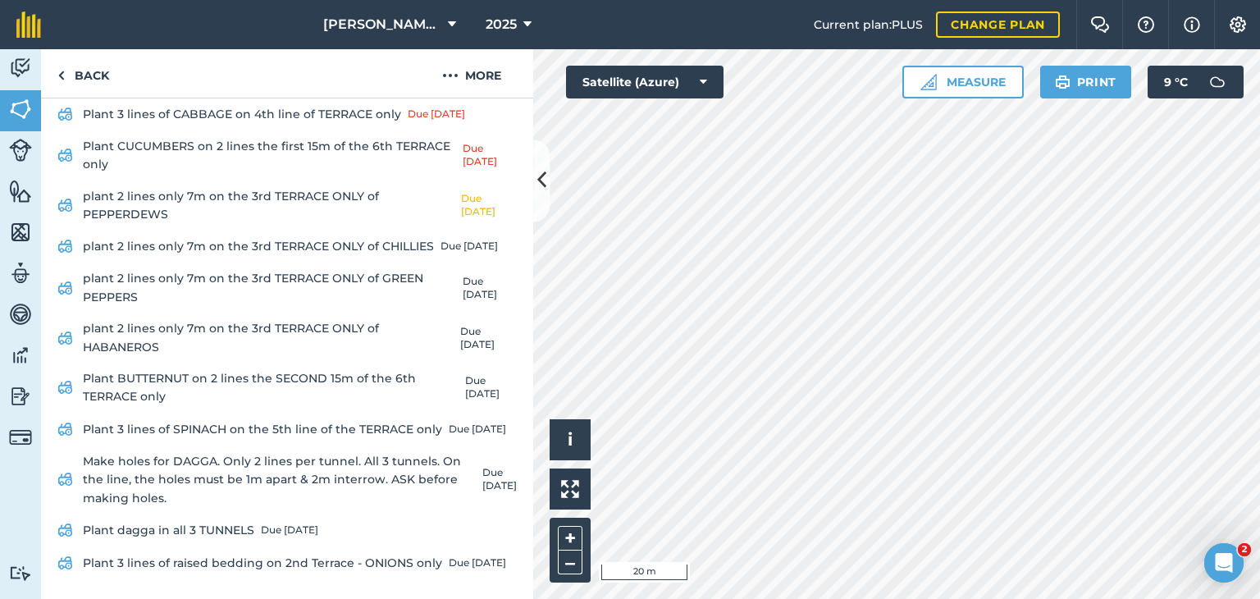
scroll to position [777, 0]
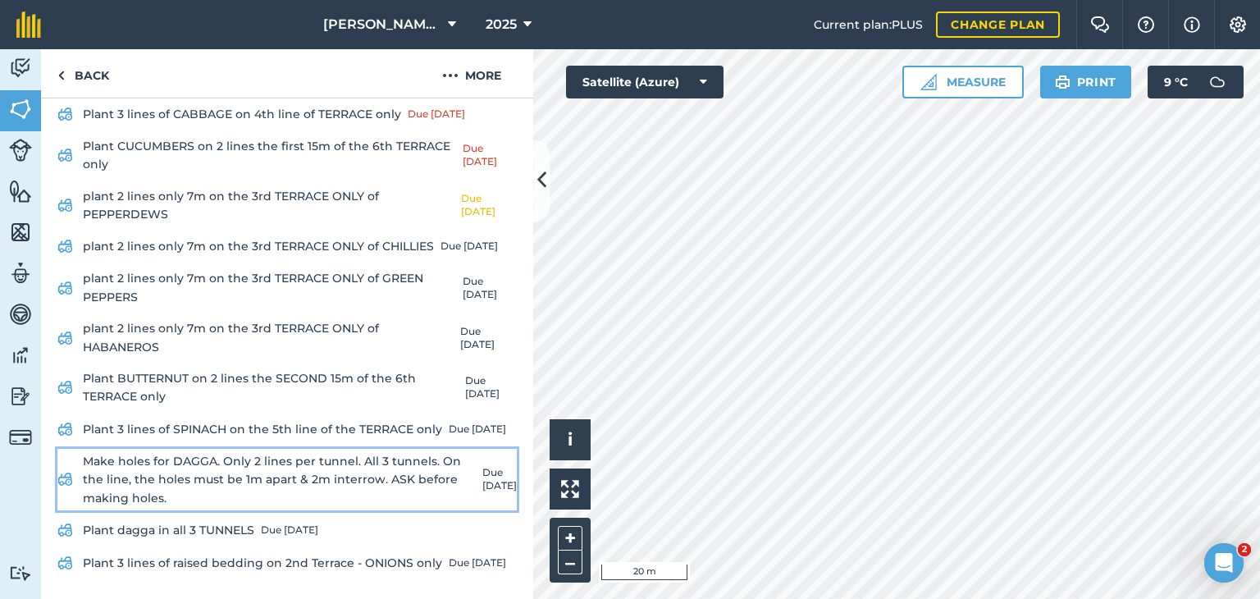
click at [303, 458] on link "Make holes for DAGGA. Only 2 lines per tunnel. All 3 tunnels. On the line, the …" at bounding box center [286, 480] width 459 height 62
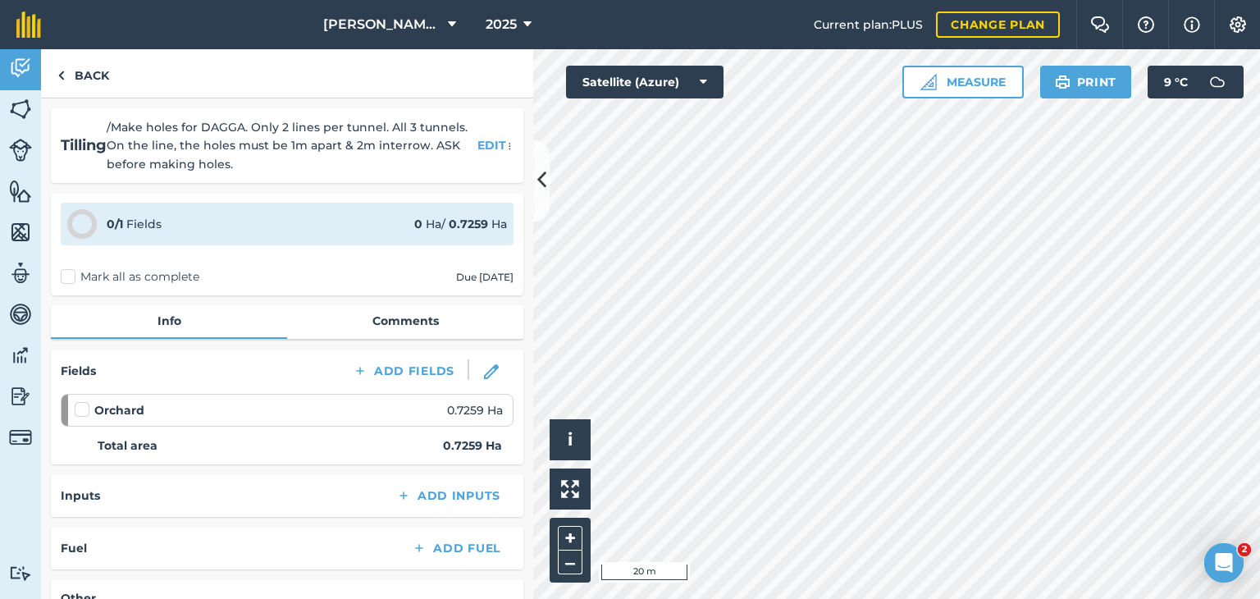
click at [69, 276] on label "Mark all as complete" at bounding box center [130, 276] width 139 height 17
click at [69, 276] on input "Mark all as complete" at bounding box center [66, 273] width 11 height 11
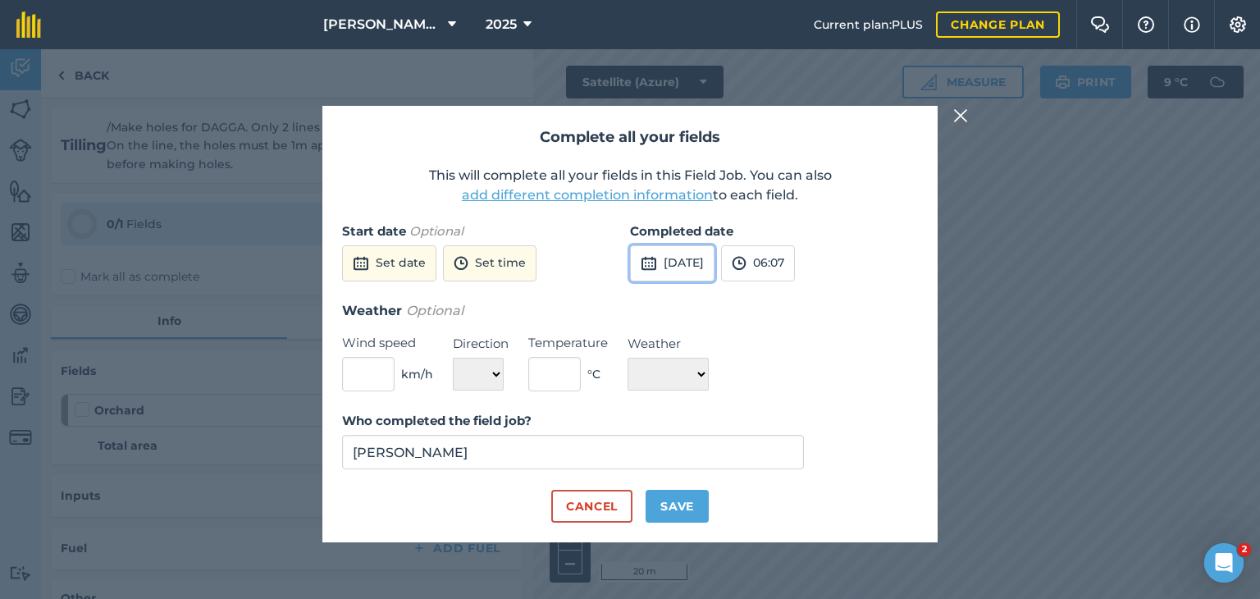
click at [665, 250] on button "4th Sep 2025" at bounding box center [672, 263] width 84 height 36
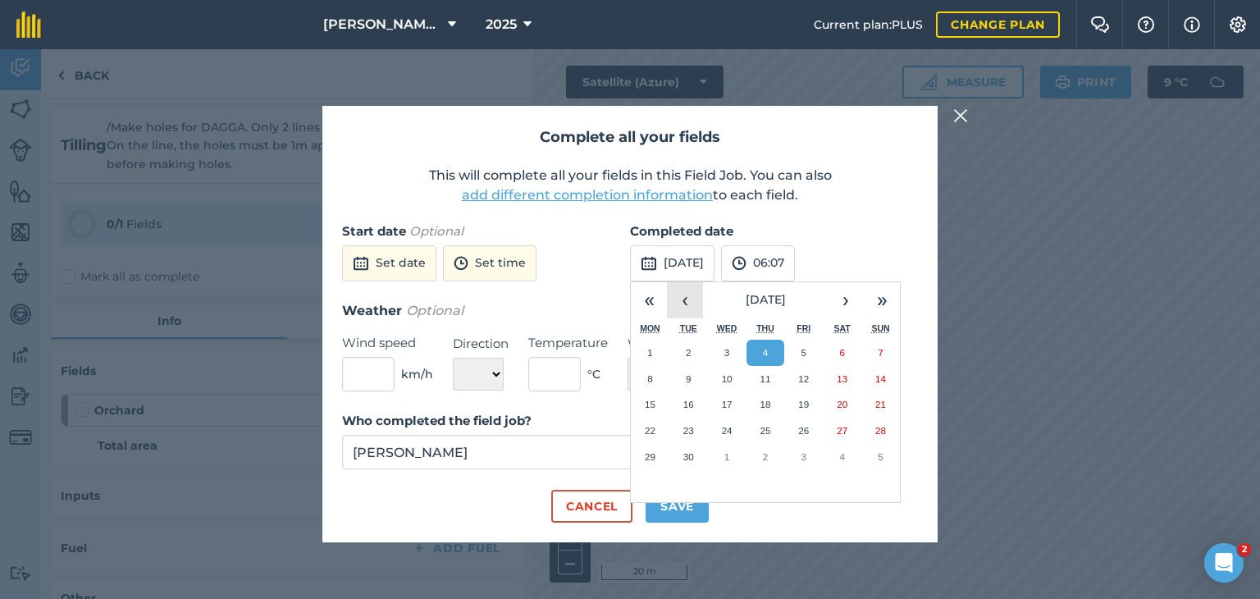
click at [686, 294] on button "‹" at bounding box center [685, 300] width 36 height 36
click at [793, 432] on button "22" at bounding box center [803, 430] width 39 height 26
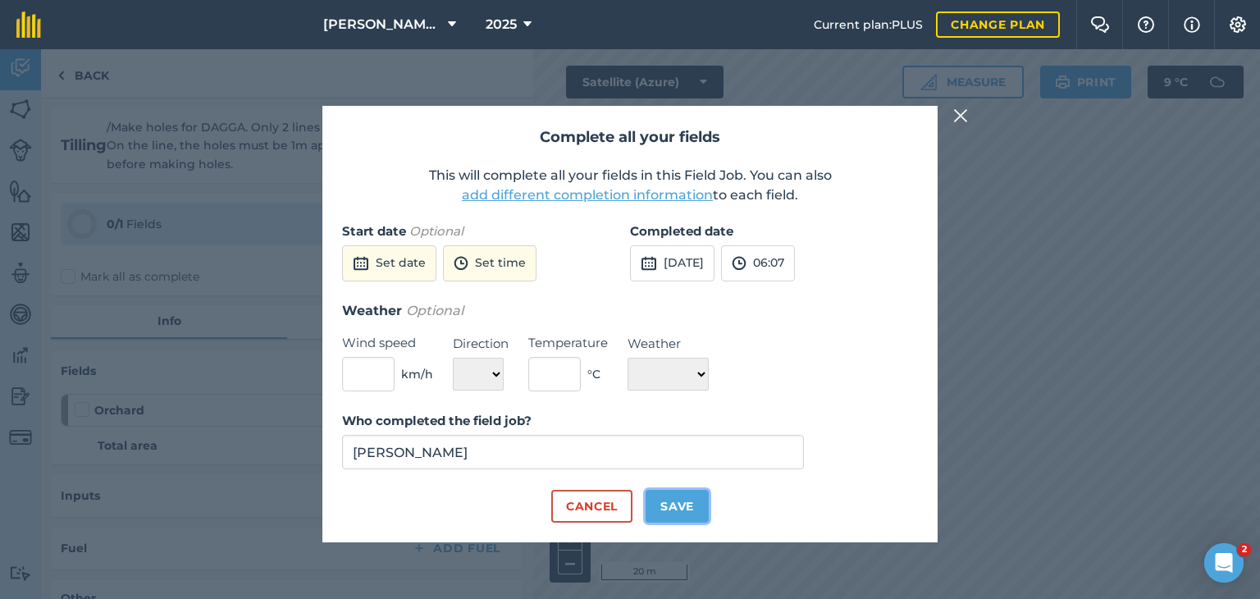
click at [667, 503] on button "Save" at bounding box center [676, 506] width 63 height 33
checkbox input "true"
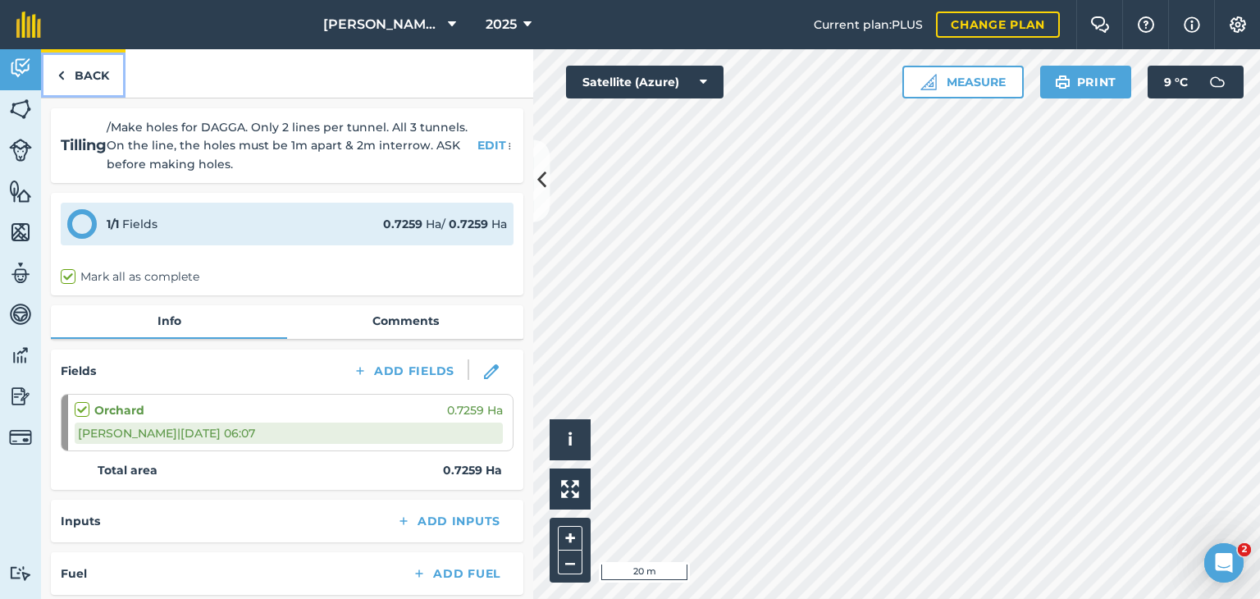
click at [72, 81] on link "Back" at bounding box center [83, 73] width 84 height 48
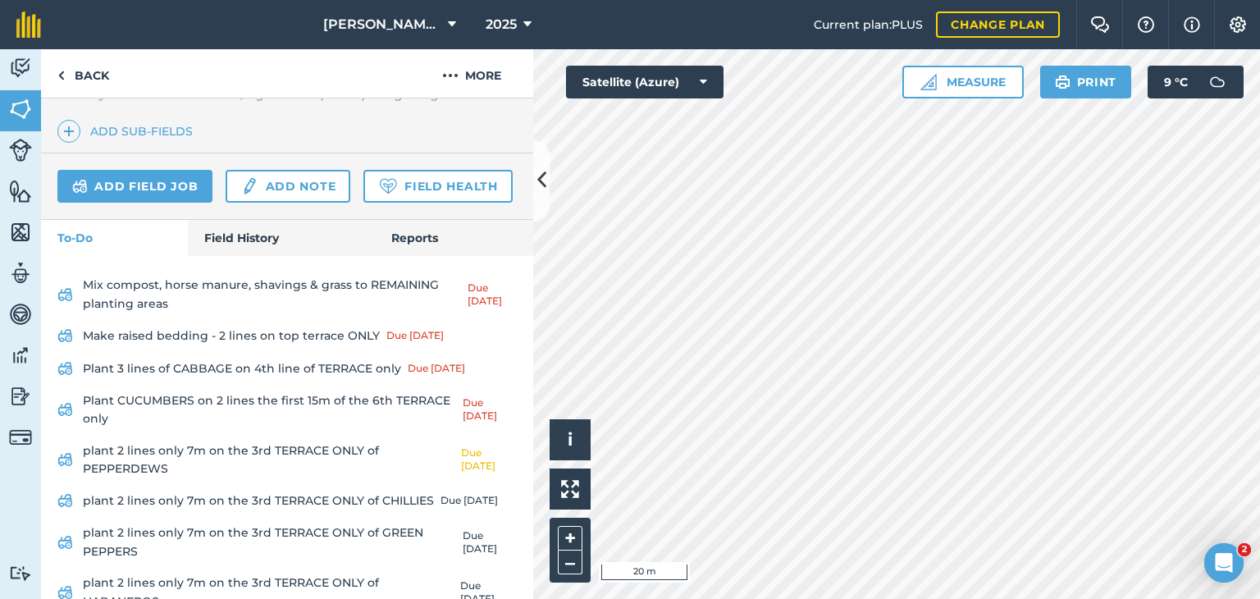
scroll to position [463, 0]
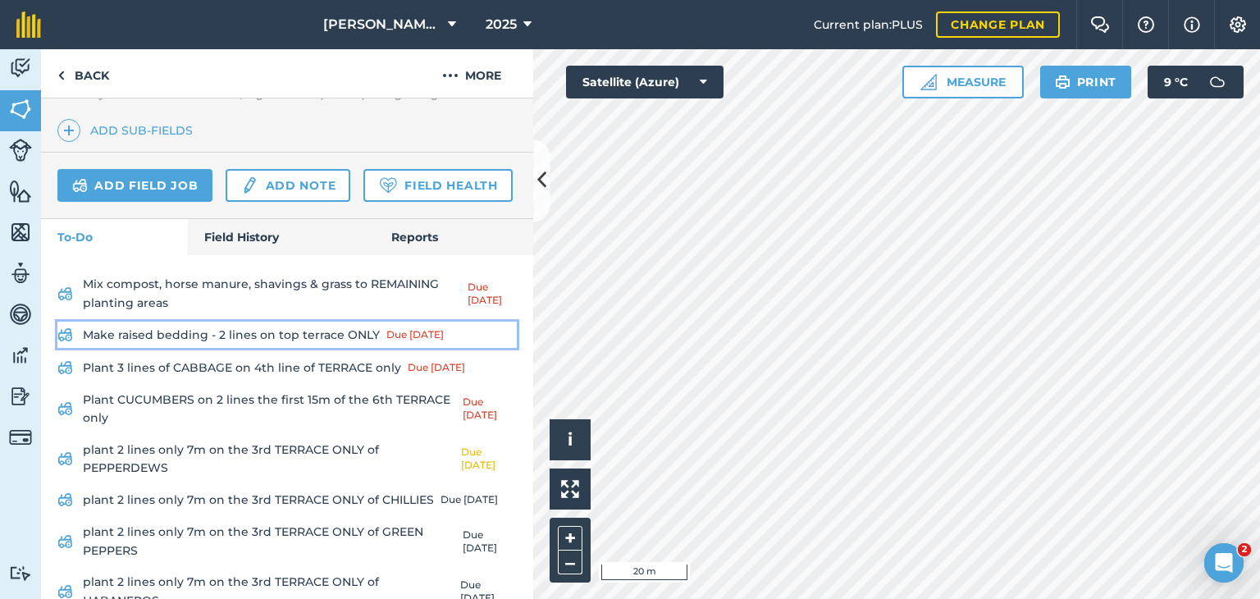
click at [141, 348] on link "Make raised bedding - 2 lines on top terrace ONLY Due 13 Aug" at bounding box center [286, 334] width 459 height 26
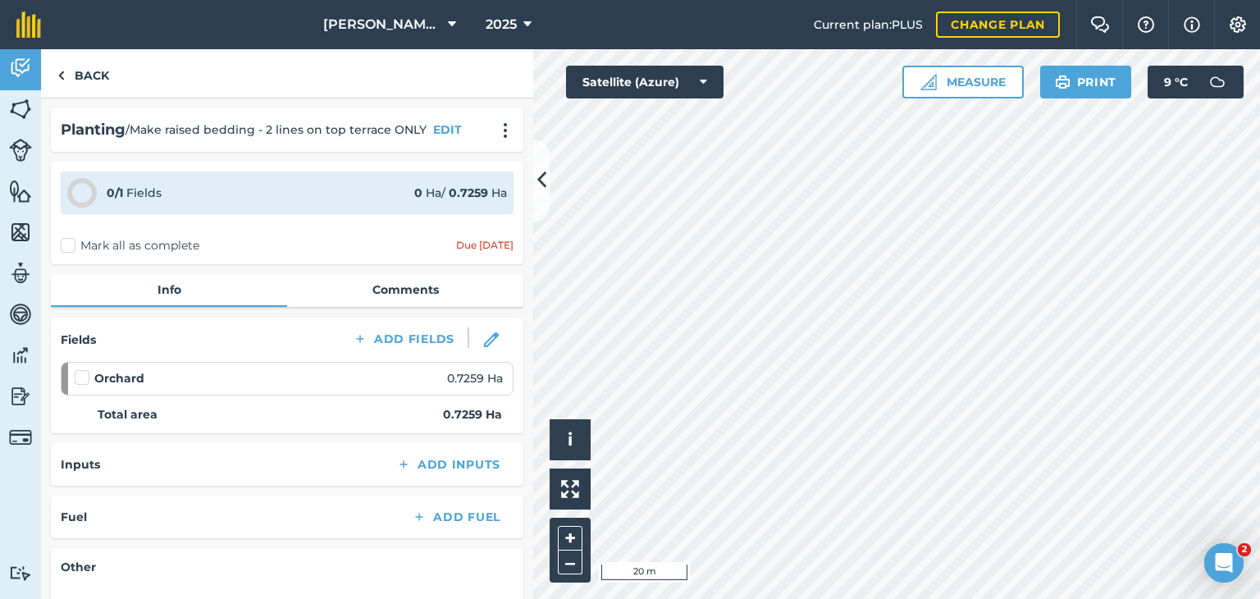
click at [63, 244] on label "Mark all as complete" at bounding box center [130, 245] width 139 height 17
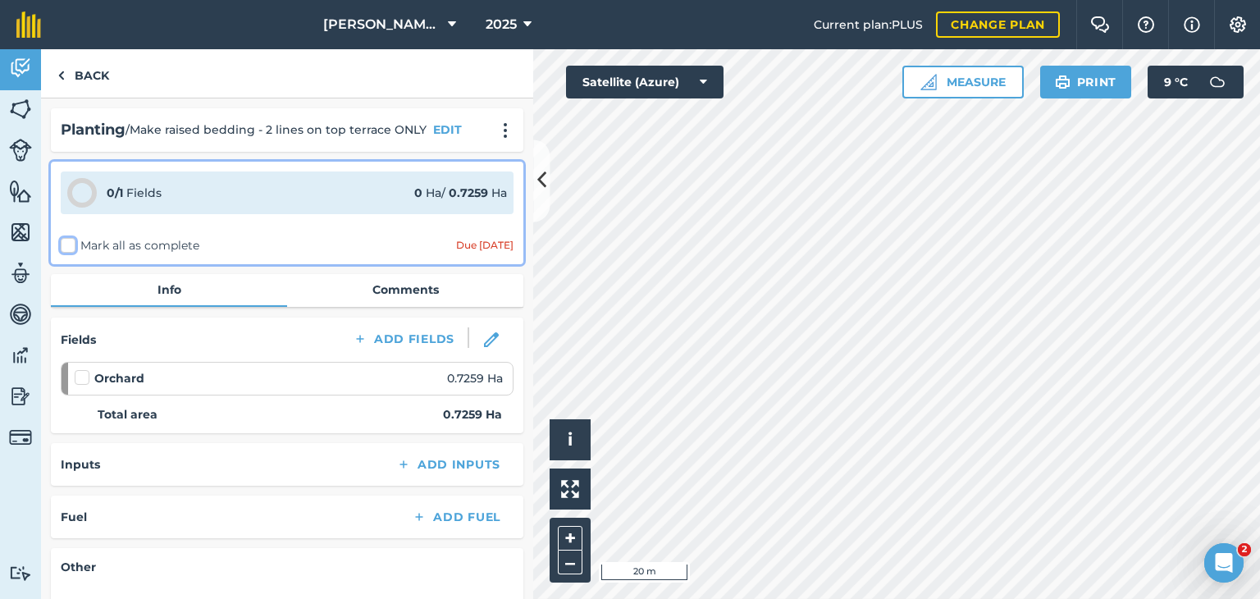
click at [63, 244] on input "Mark all as complete" at bounding box center [66, 242] width 11 height 11
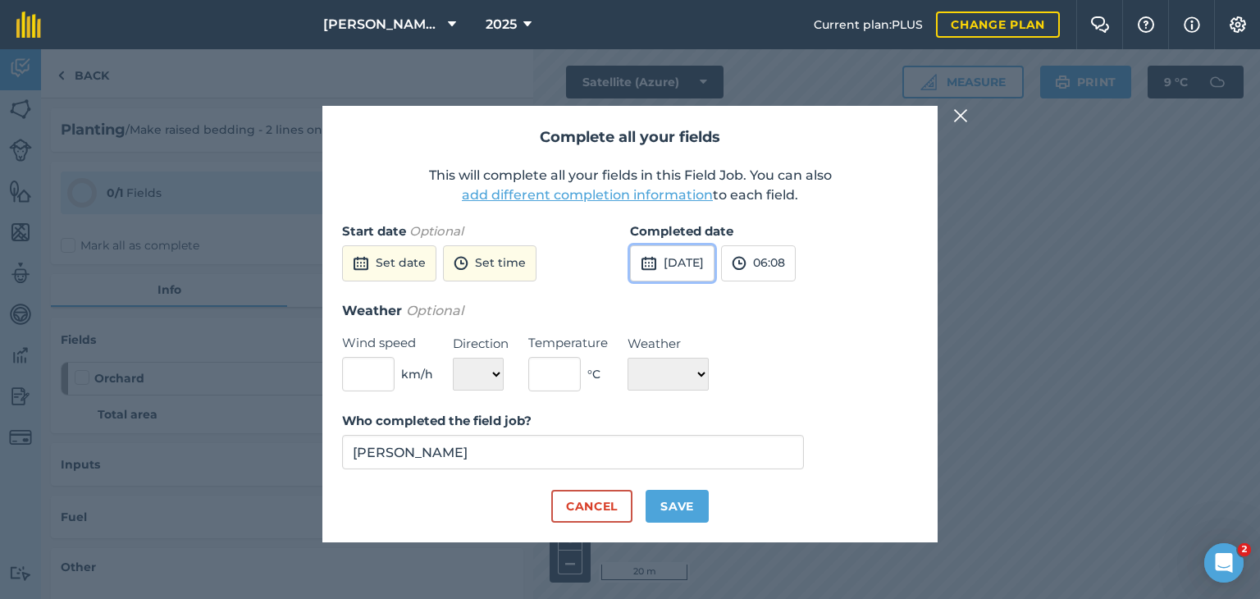
click at [679, 257] on button "4th Sep 2025" at bounding box center [672, 263] width 84 height 36
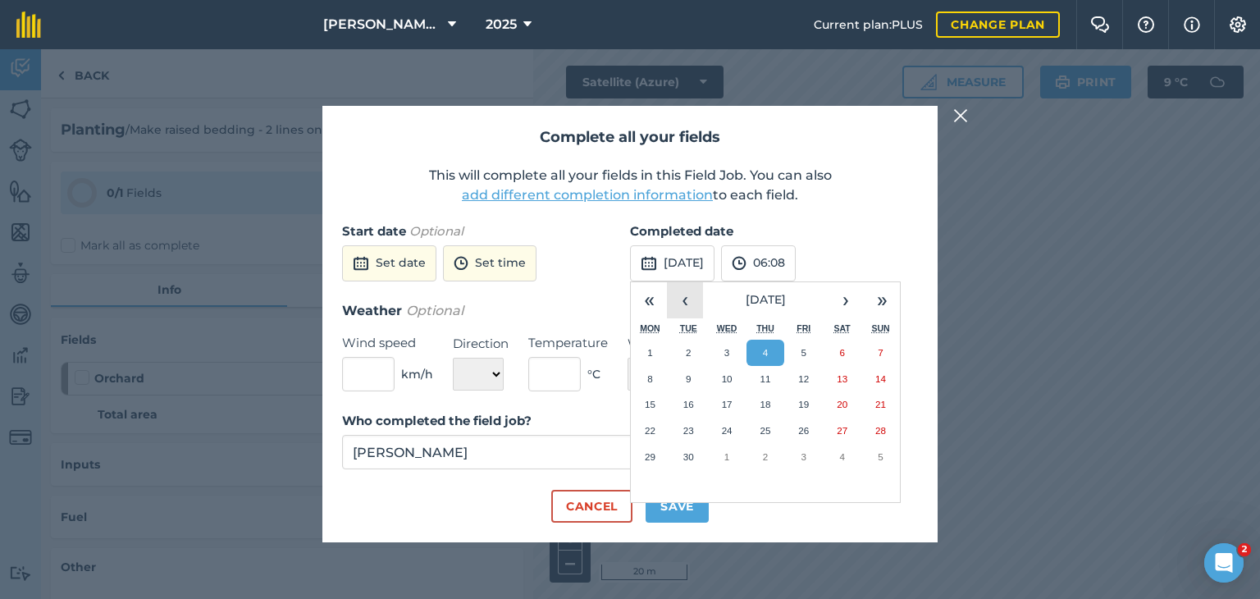
click at [678, 295] on button "‹" at bounding box center [685, 300] width 36 height 36
click at [738, 406] on button "13" at bounding box center [727, 404] width 39 height 26
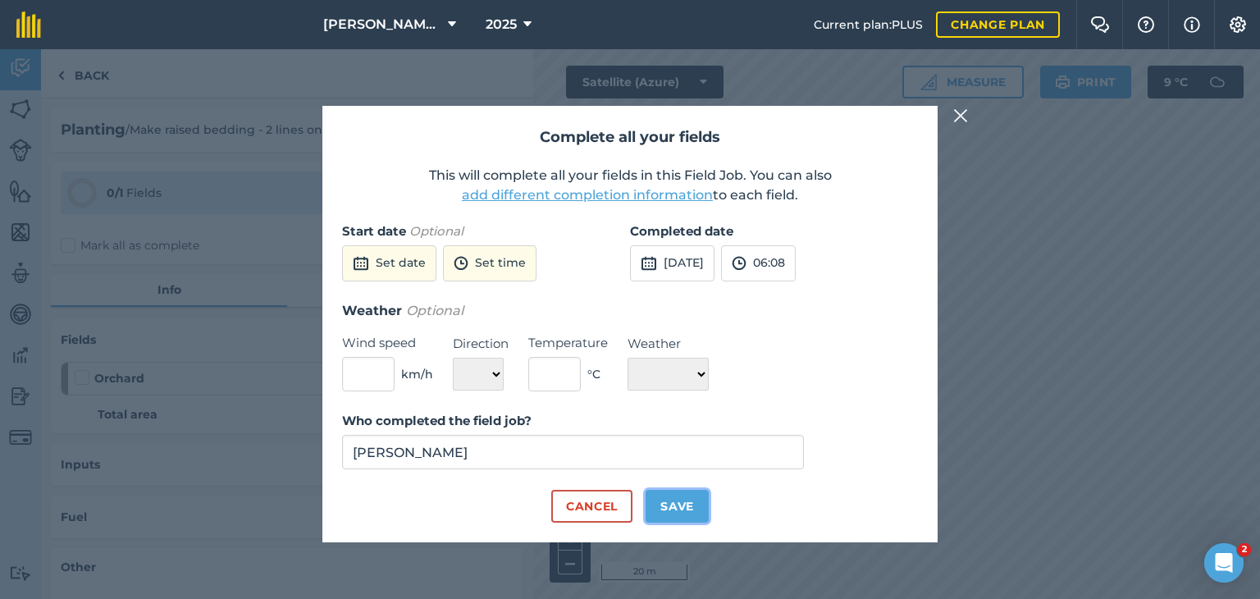
click at [676, 513] on button "Save" at bounding box center [676, 506] width 63 height 33
checkbox input "true"
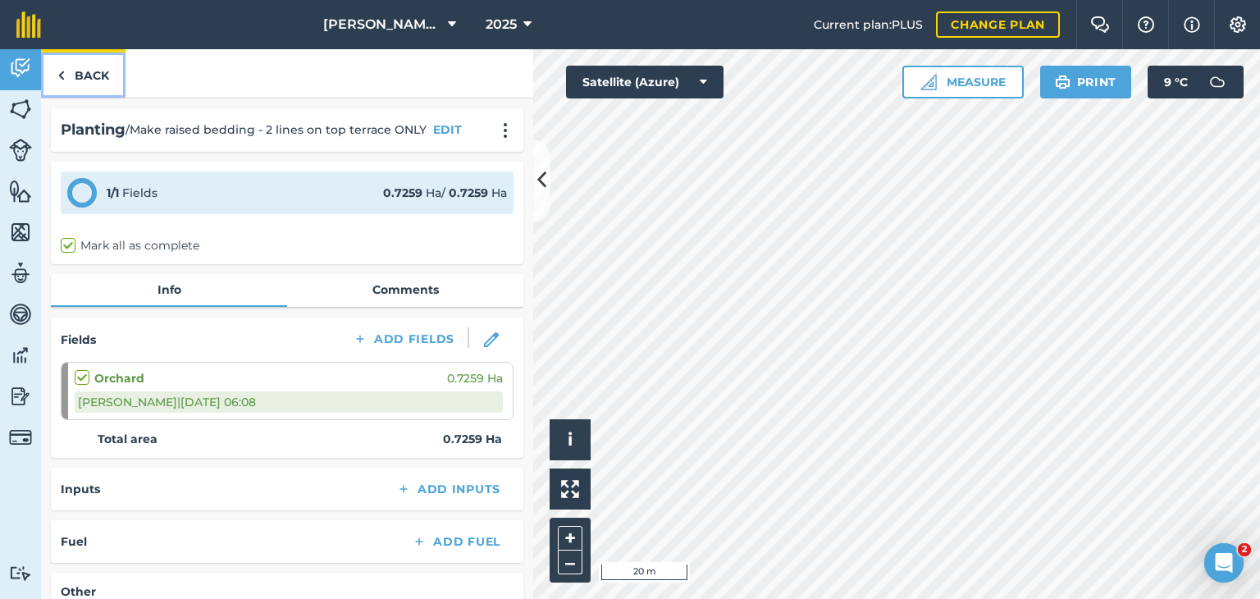
click at [79, 85] on link "Back" at bounding box center [83, 73] width 84 height 48
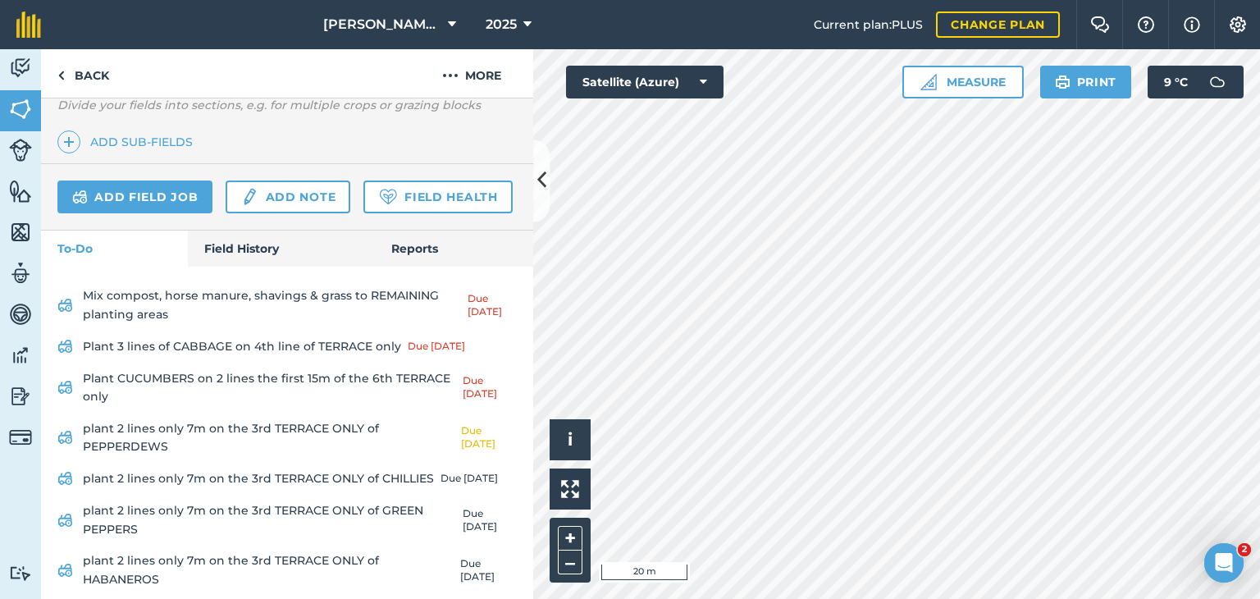
scroll to position [431, 0]
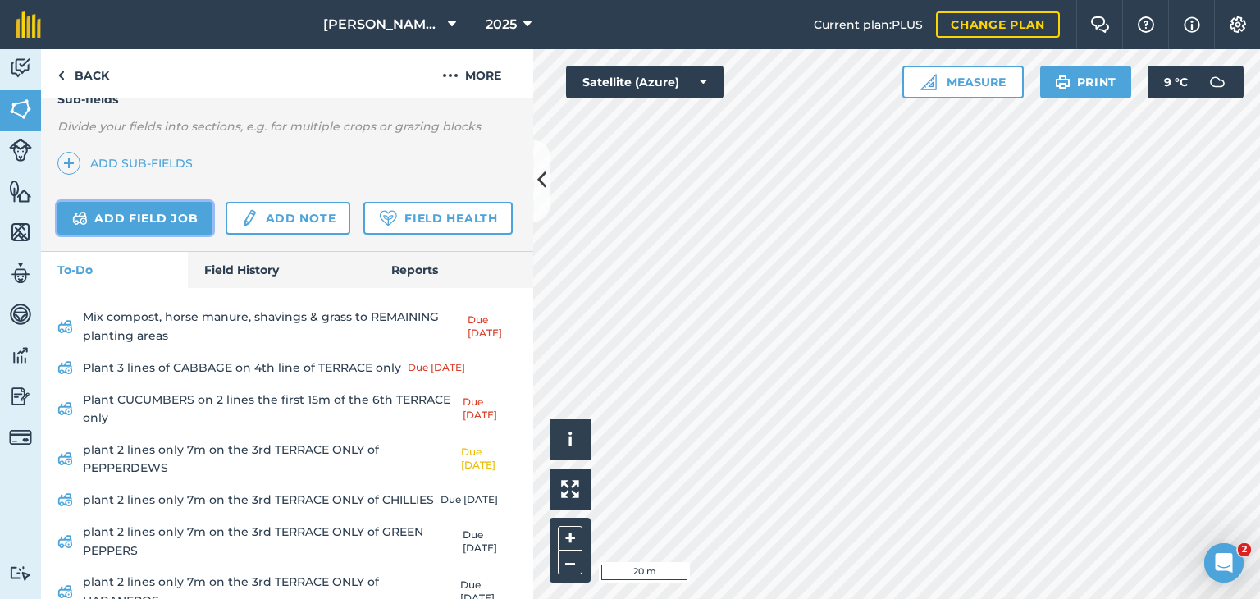
click at [171, 214] on link "Add field job" at bounding box center [134, 218] width 155 height 33
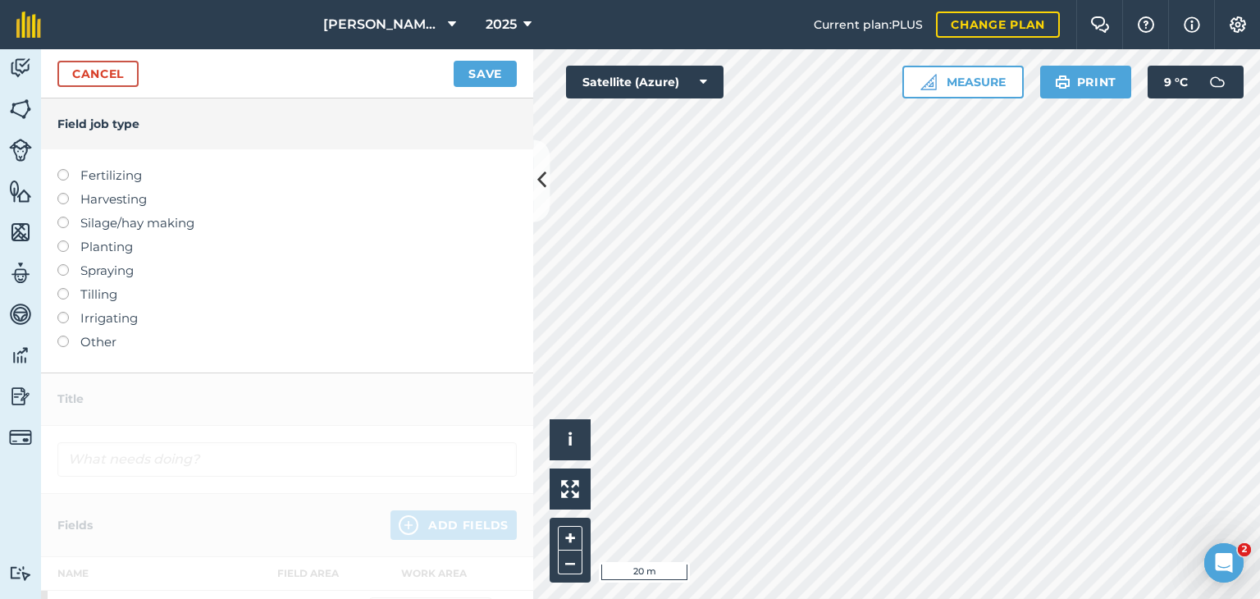
click at [67, 240] on label at bounding box center [68, 240] width 23 height 0
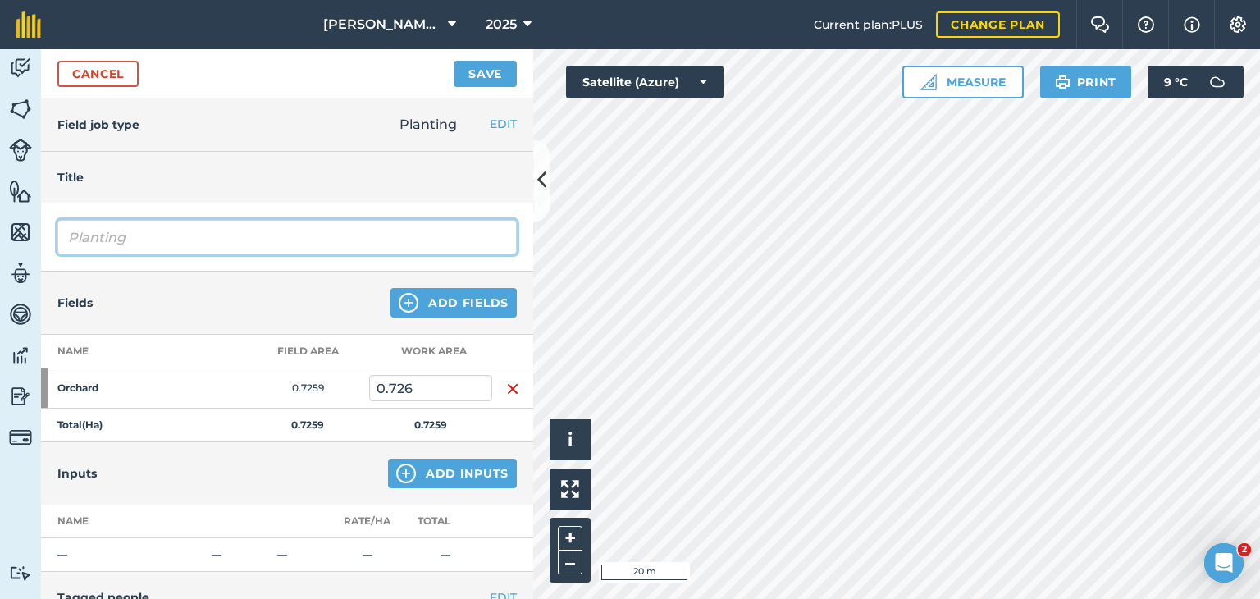
drag, startPoint x: 144, startPoint y: 248, endPoint x: 48, endPoint y: 252, distance: 96.0
click at [48, 252] on div "Planting" at bounding box center [287, 237] width 492 height 68
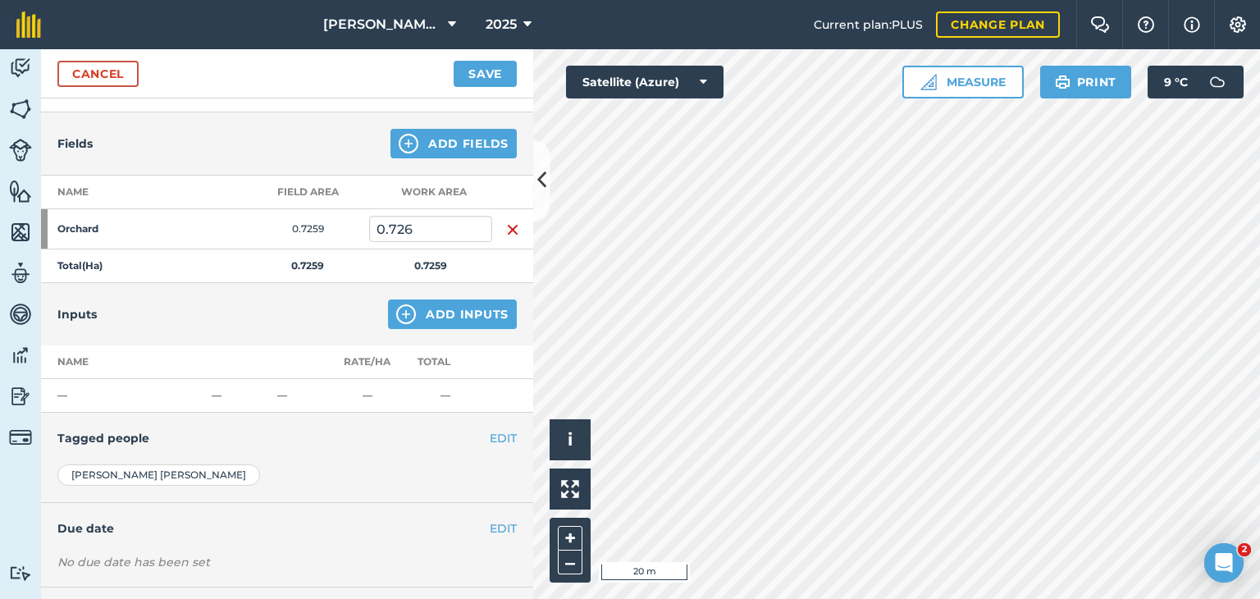
scroll to position [164, 0]
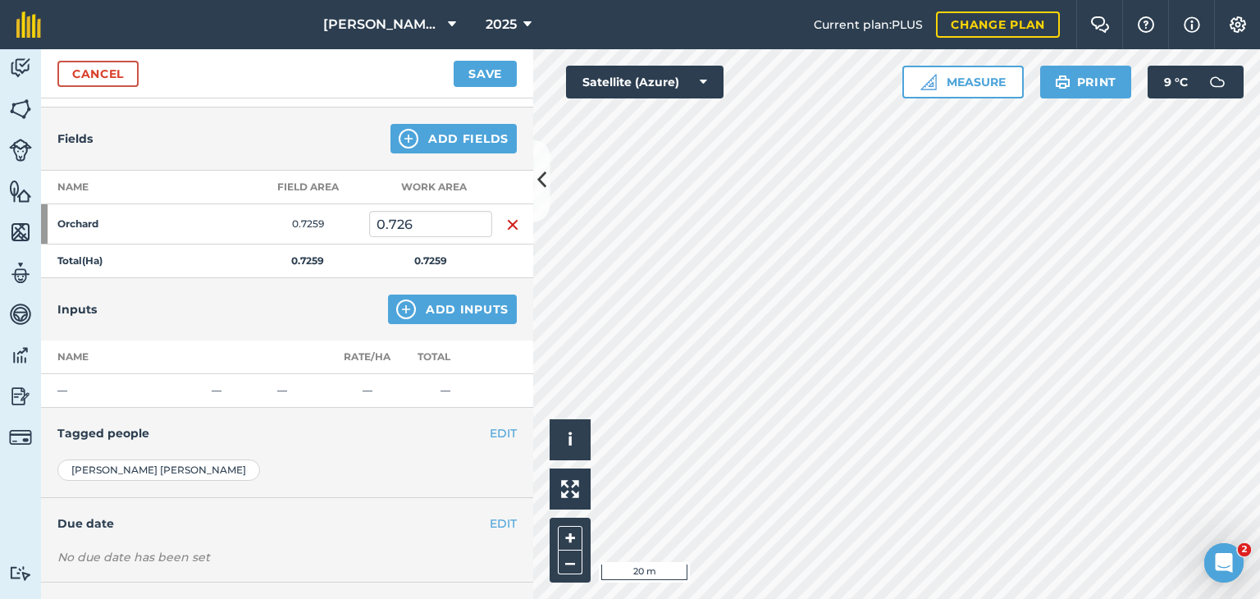
type input "Plant green mielie seeds in top structure"
click at [490, 433] on button "EDIT" at bounding box center [503, 433] width 27 height 18
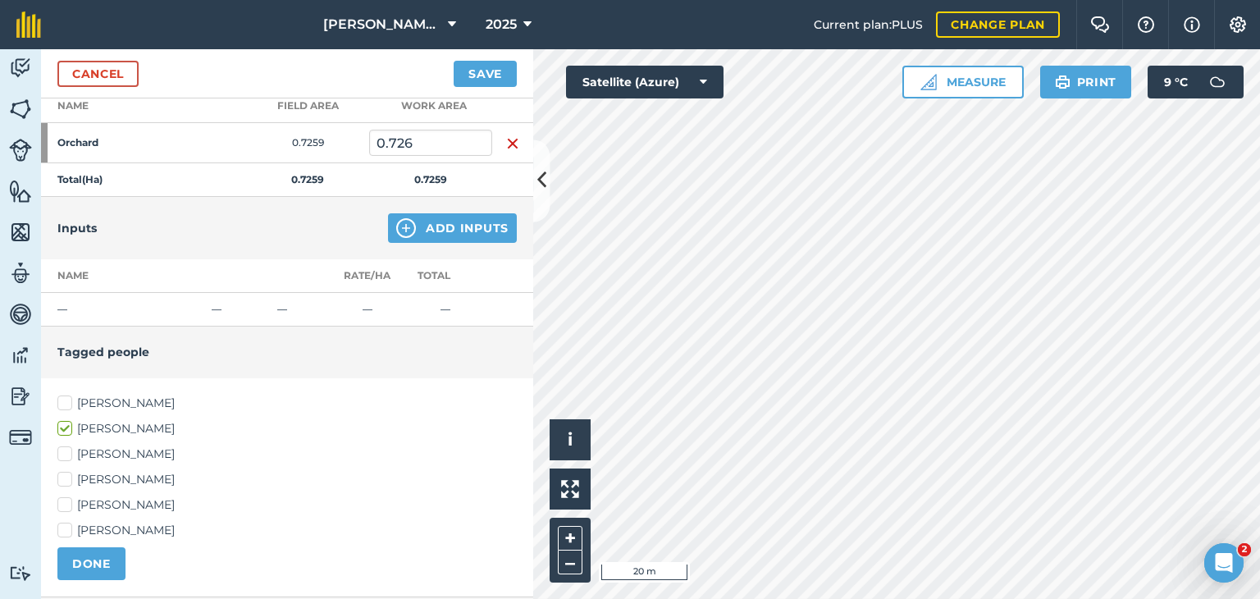
scroll to position [246, 0]
click at [66, 524] on label "Siya Ndlovu" at bounding box center [286, 529] width 459 height 17
click at [66, 524] on input "Siya Ndlovu" at bounding box center [62, 526] width 11 height 11
checkbox input "true"
click at [61, 399] on label "Bianca Kotze" at bounding box center [286, 402] width 459 height 17
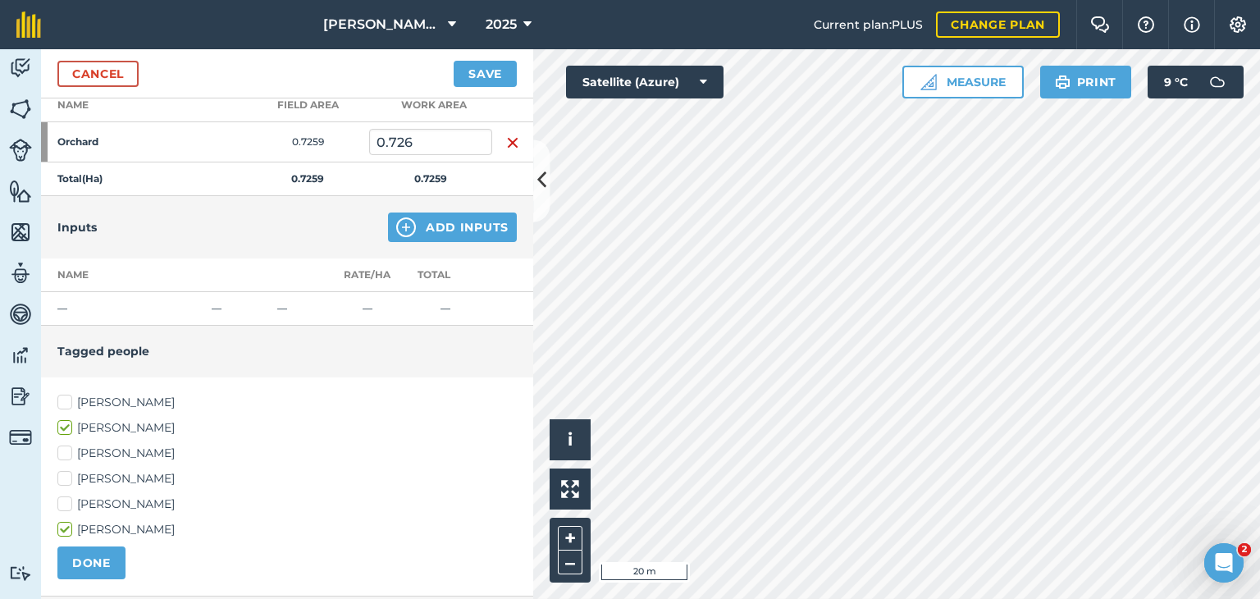
click at [61, 399] on input "Bianca Kotze" at bounding box center [62, 399] width 11 height 11
checkbox input "true"
click at [115, 563] on button "DONE" at bounding box center [91, 562] width 68 height 33
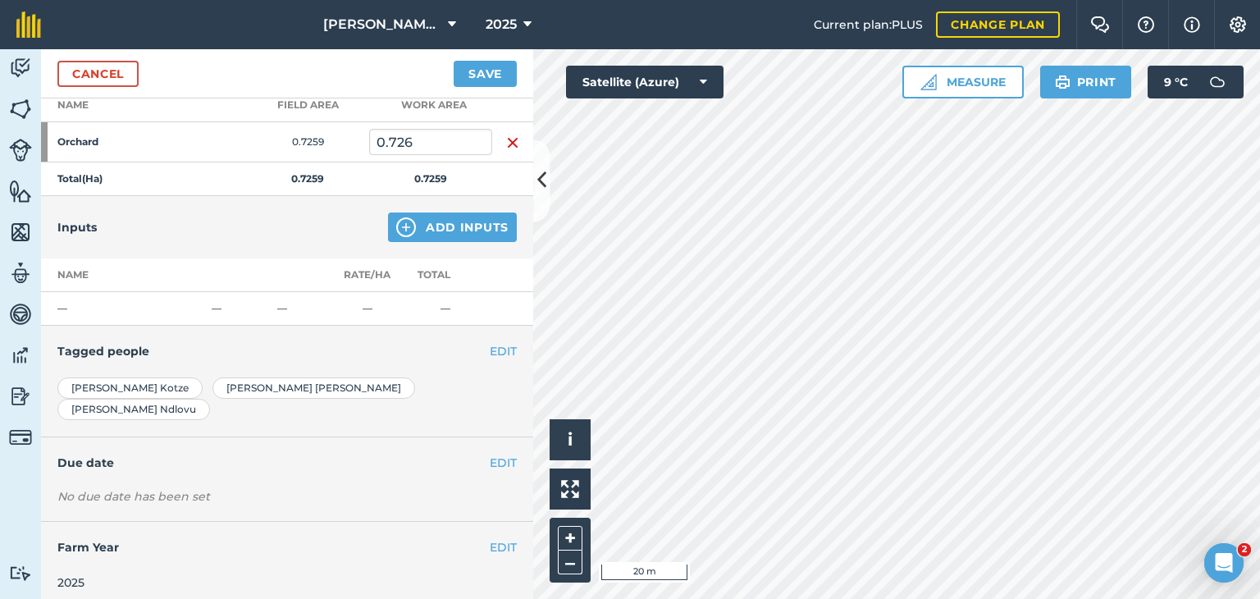
scroll to position [231, 0]
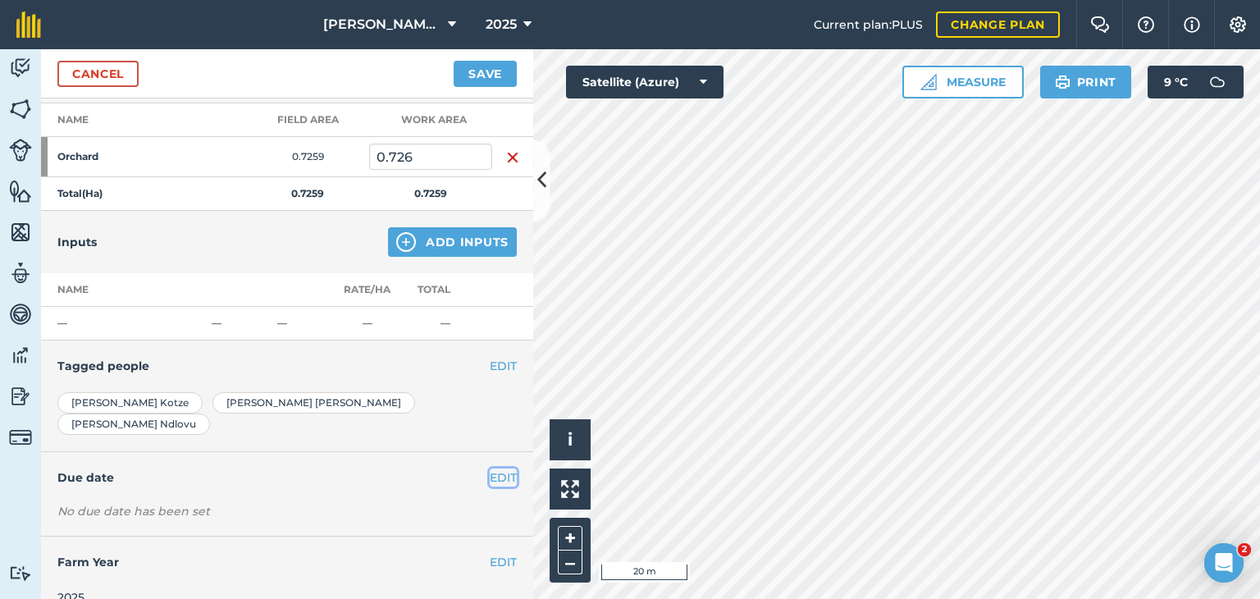
click at [490, 468] on button "EDIT" at bounding box center [503, 477] width 27 height 18
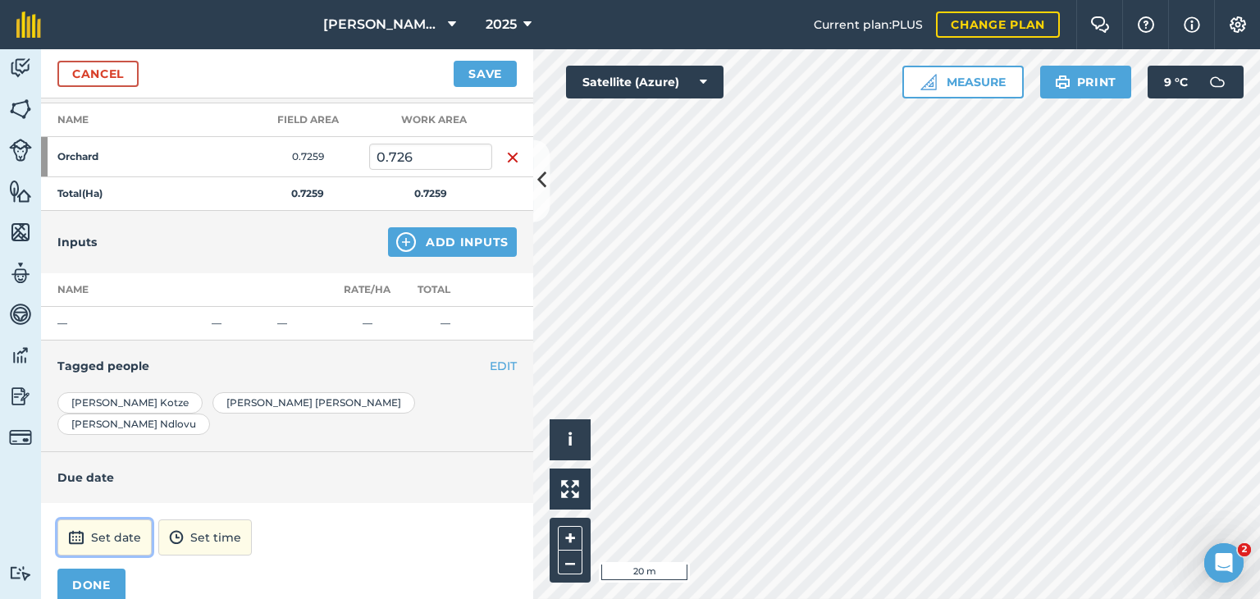
click at [112, 519] on button "Set date" at bounding box center [104, 537] width 94 height 36
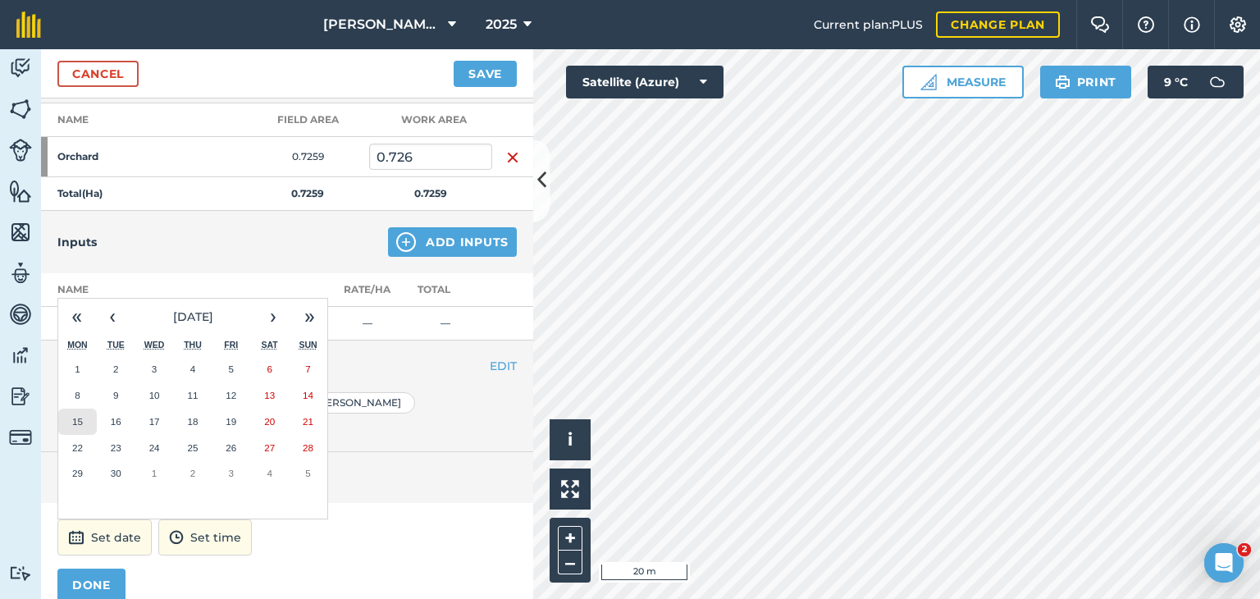
click at [85, 408] on button "15" at bounding box center [77, 421] width 39 height 26
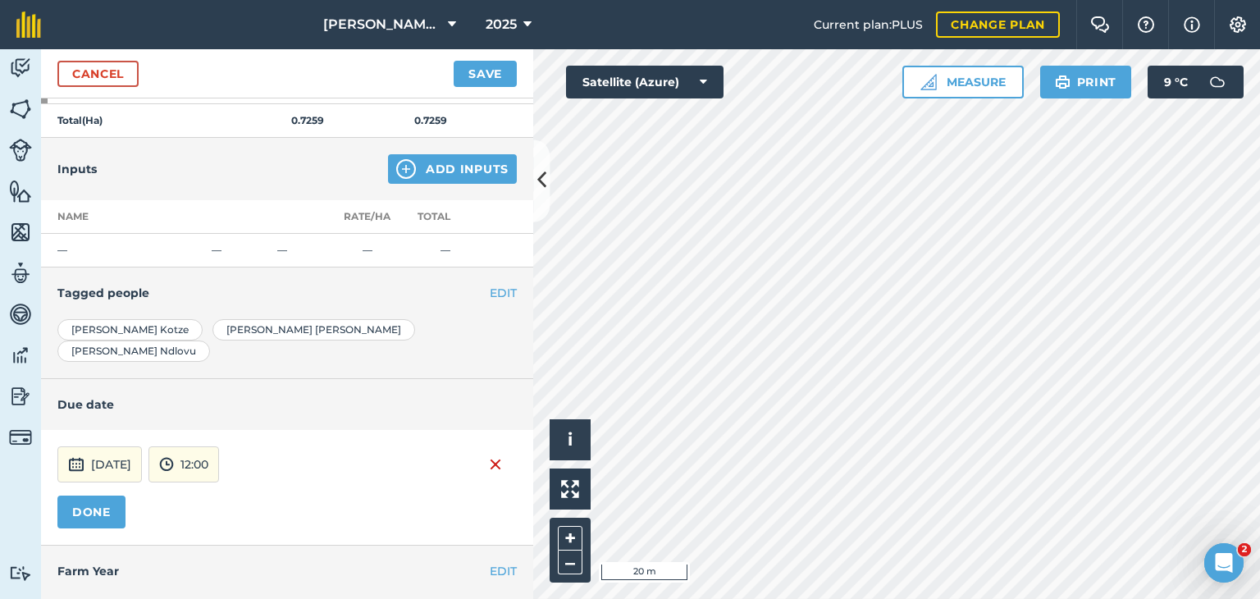
scroll to position [312, 0]
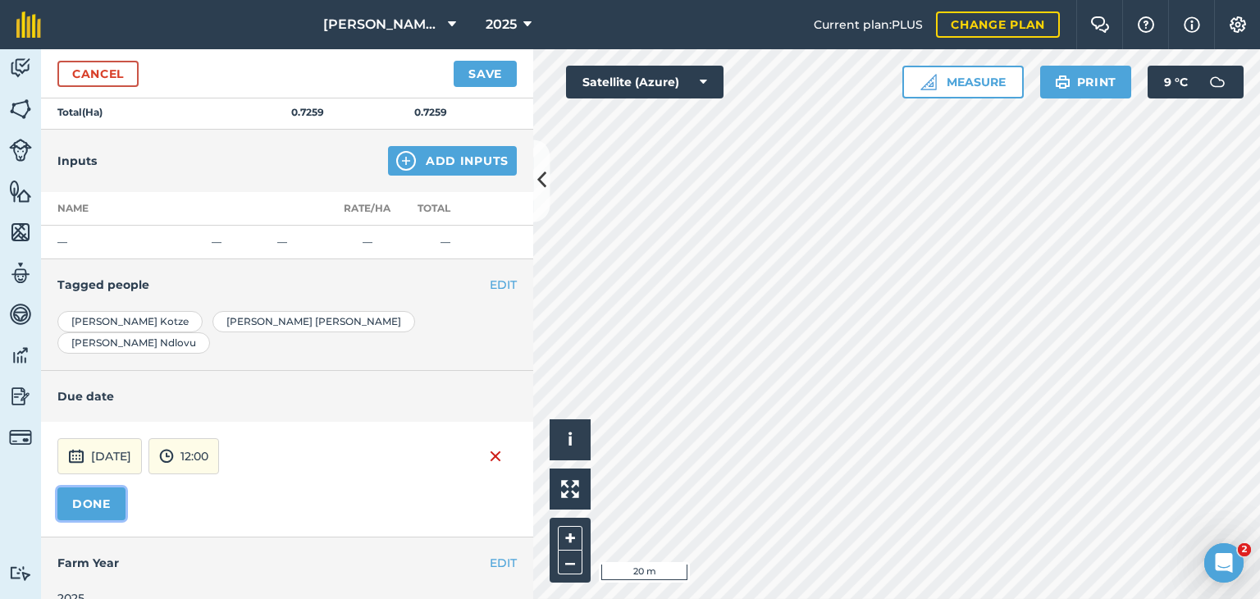
click at [85, 487] on button "DONE" at bounding box center [91, 503] width 68 height 33
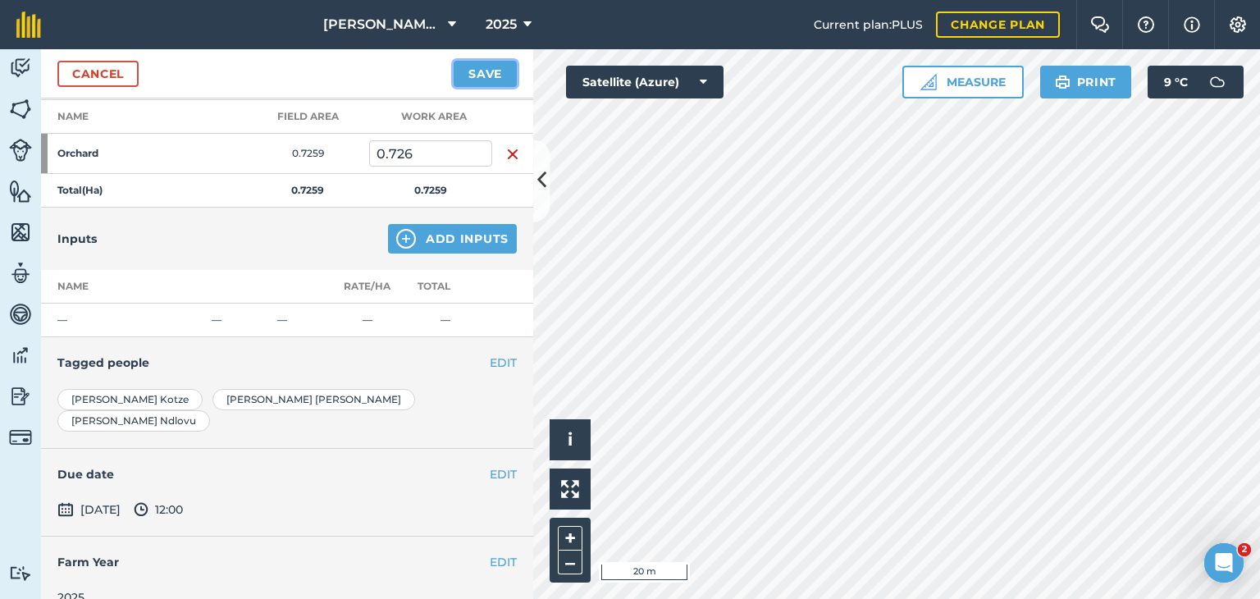
click at [479, 74] on button "Save" at bounding box center [484, 74] width 63 height 26
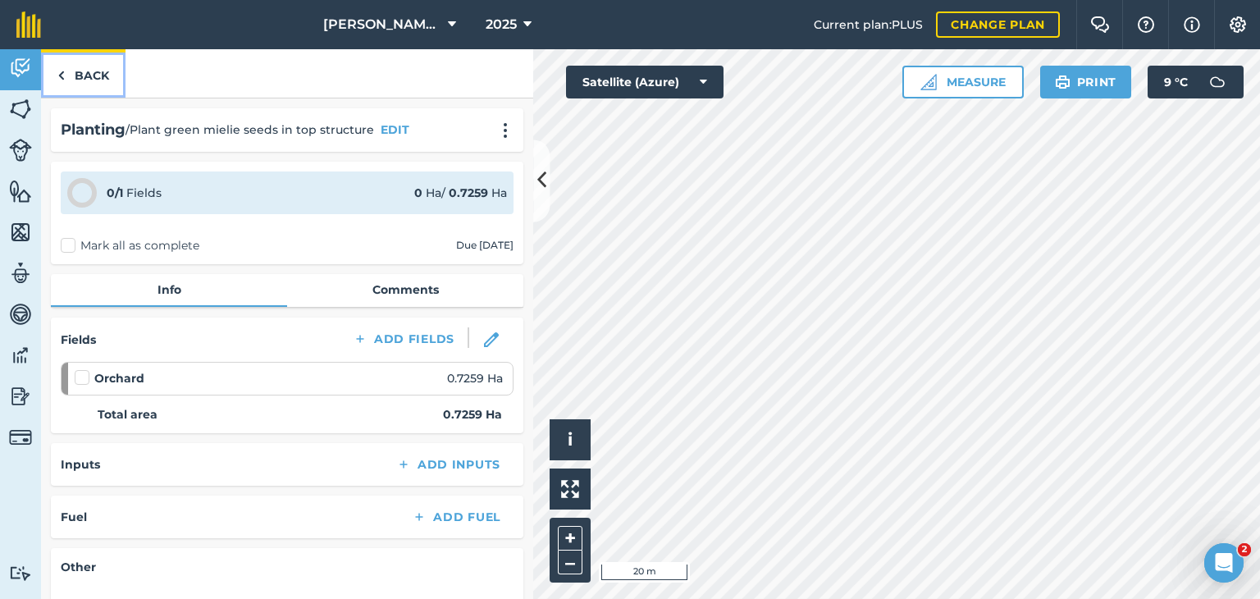
click at [93, 75] on link "Back" at bounding box center [83, 73] width 84 height 48
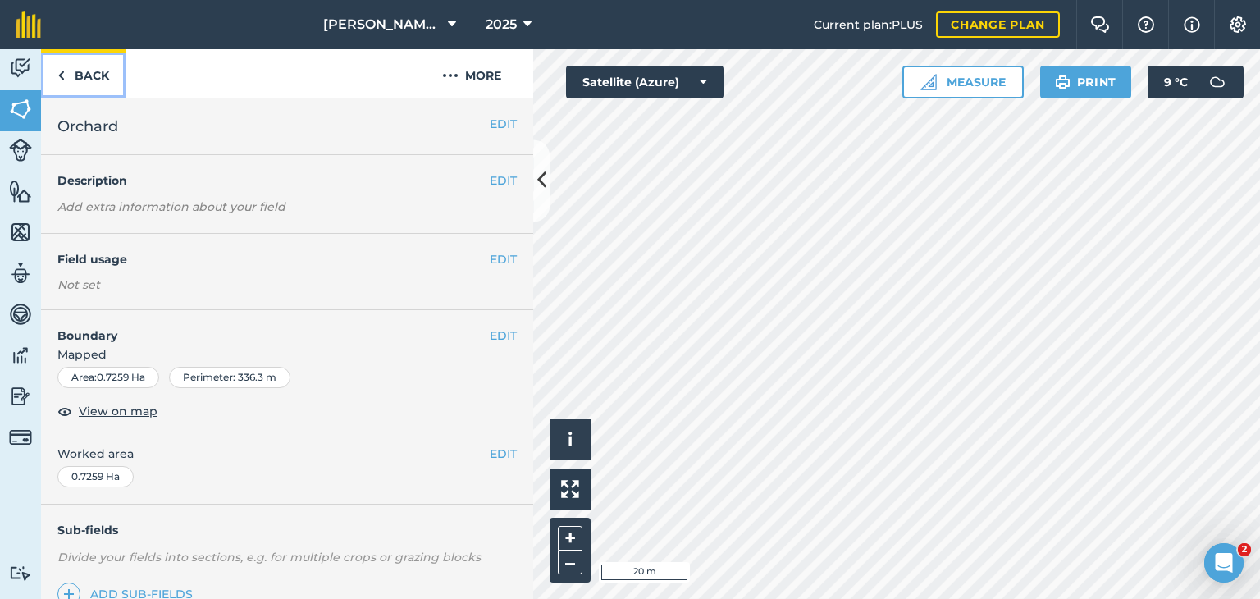
click at [110, 83] on link "Back" at bounding box center [83, 73] width 84 height 48
